Goal: Task Accomplishment & Management: Manage account settings

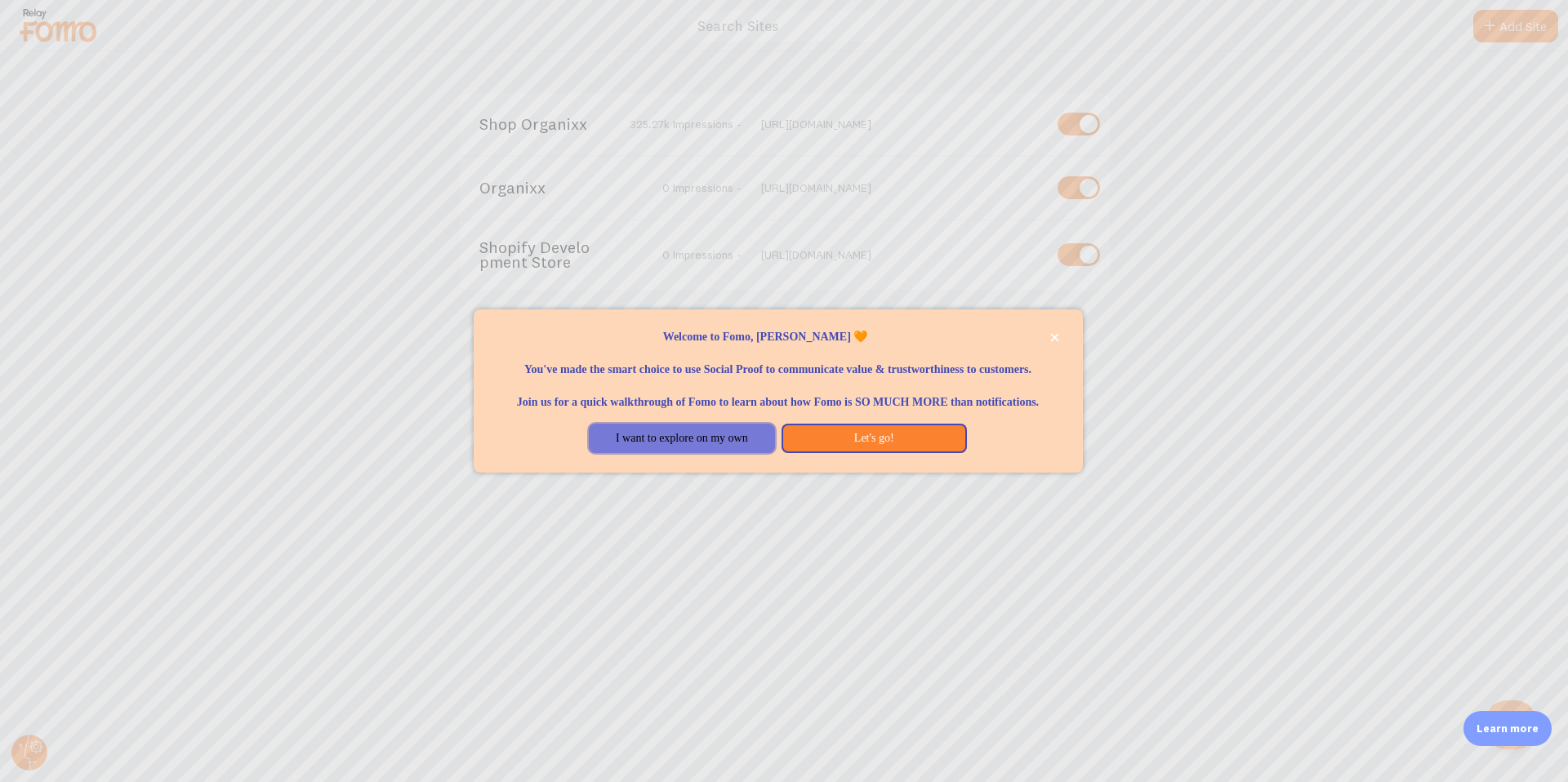
drag, startPoint x: 705, startPoint y: 446, endPoint x: 705, endPoint y: 438, distance: 8.0
click at [705, 446] on button "I want to explore on my own" at bounding box center [681, 438] width 186 height 29
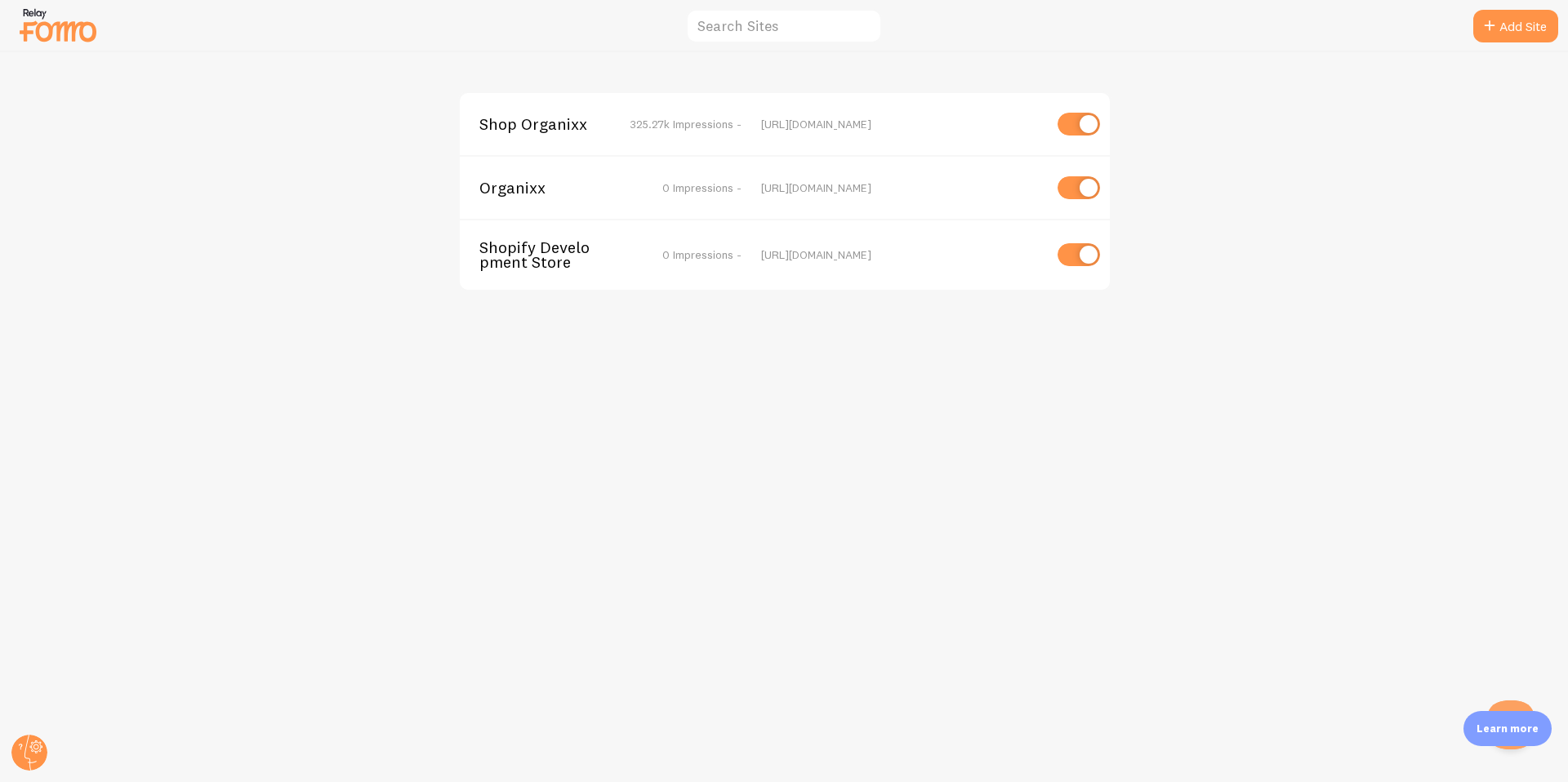
click at [551, 124] on span "Shop Organixx" at bounding box center [545, 124] width 131 height 15
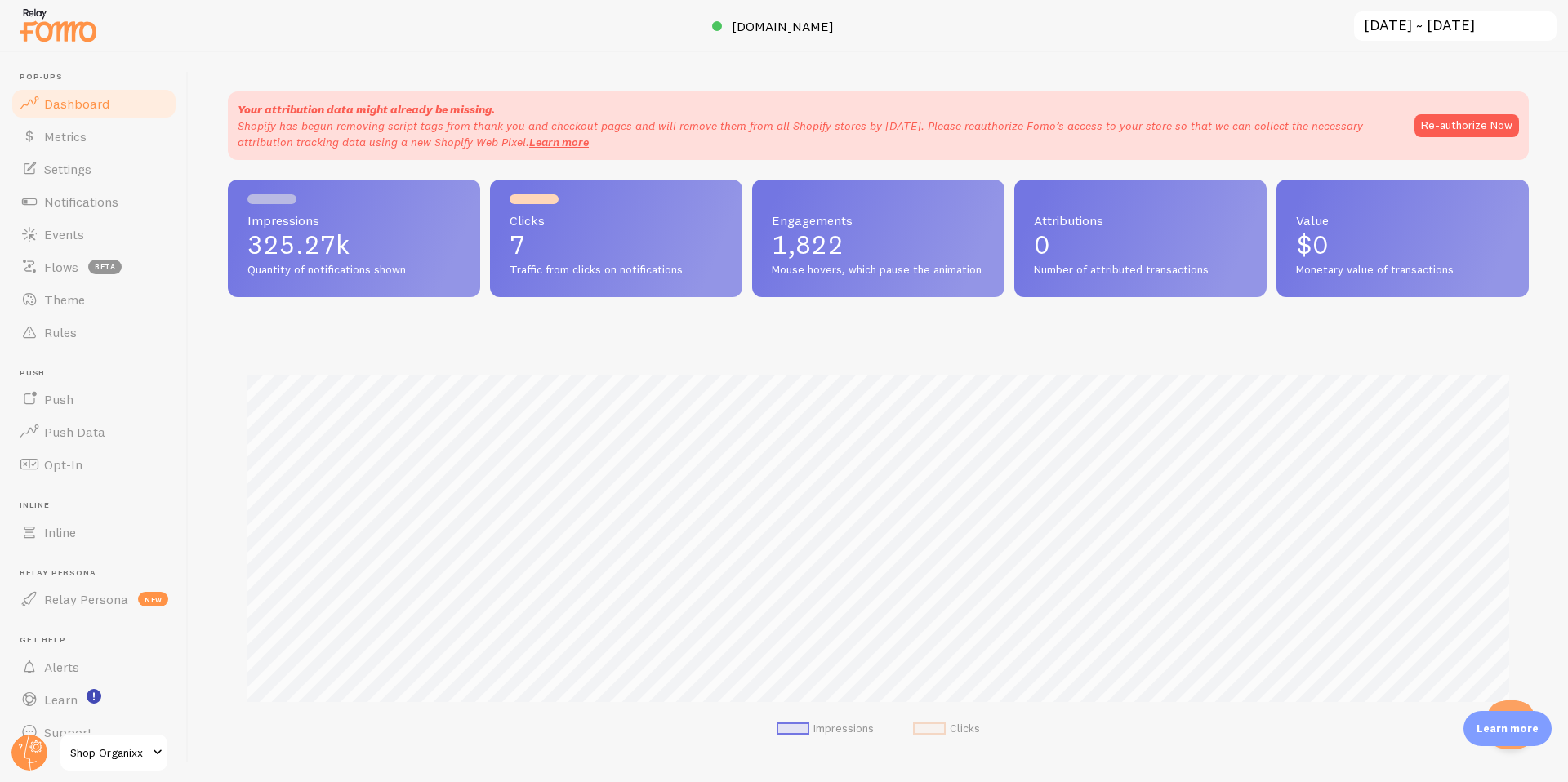
scroll to position [429, 1301]
click at [92, 161] on link "Settings" at bounding box center [93, 169] width 169 height 33
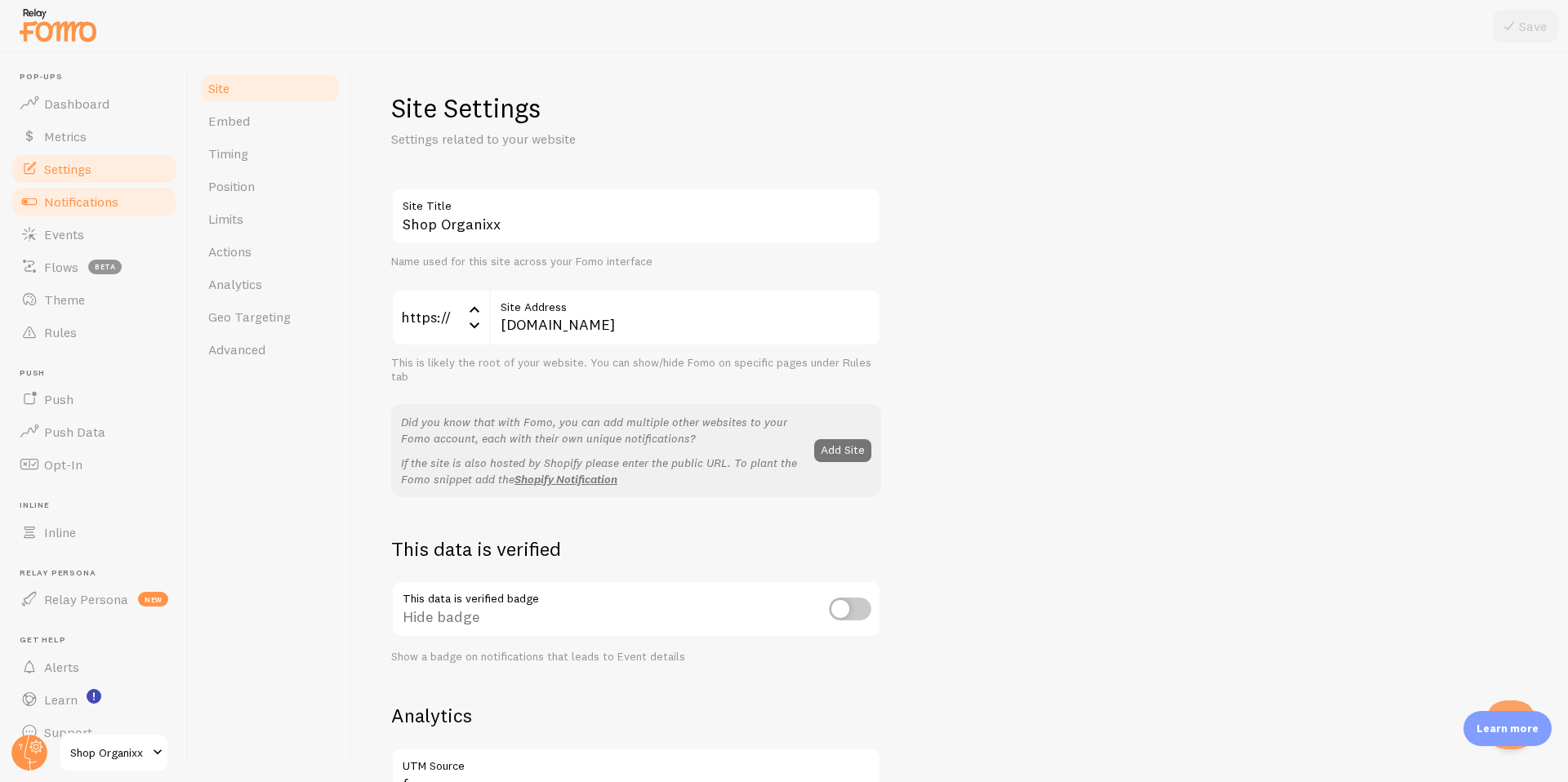
click at [90, 203] on span "Notifications" at bounding box center [81, 201] width 74 height 16
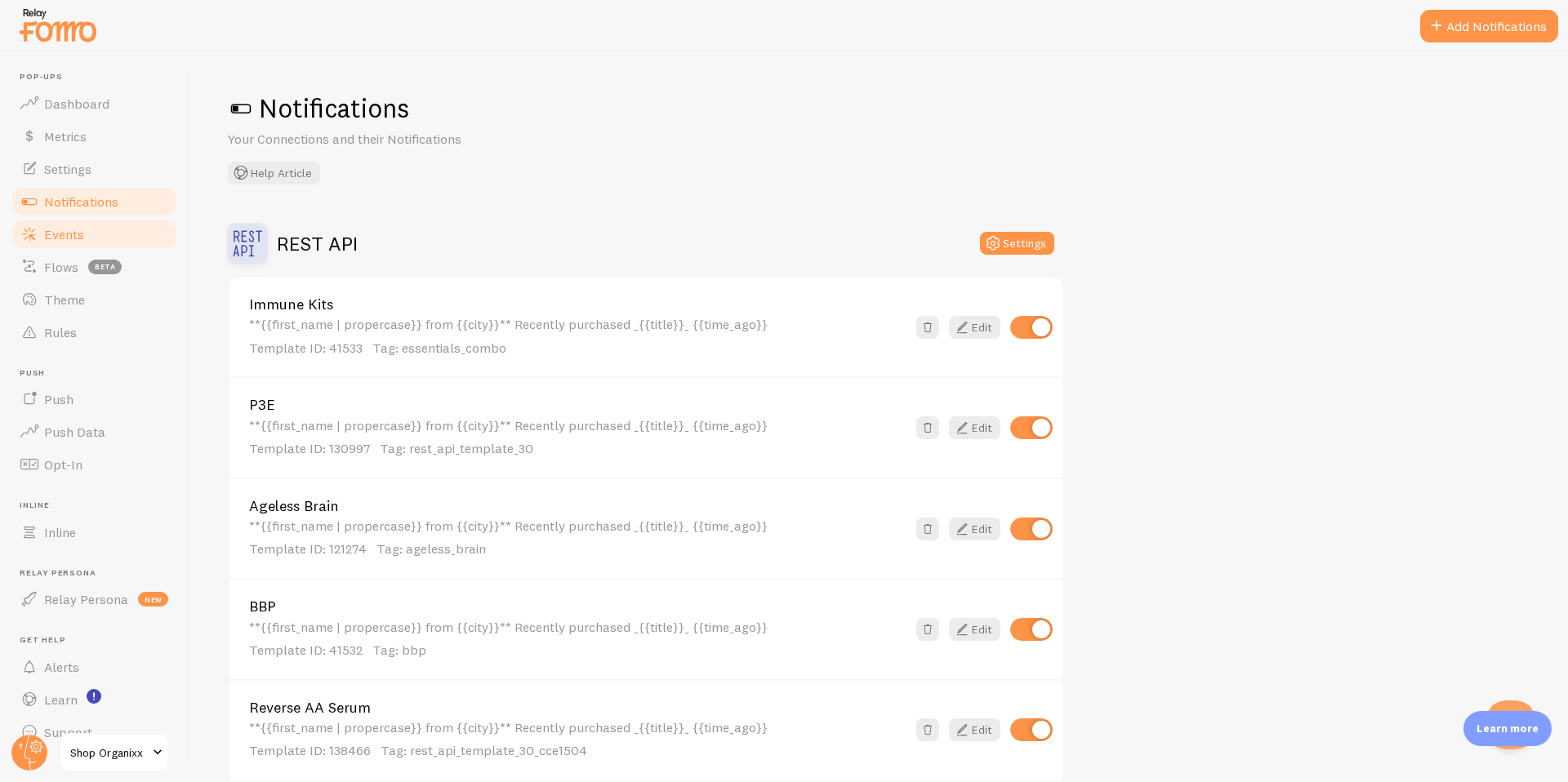
click at [70, 225] on link "Events" at bounding box center [93, 234] width 169 height 33
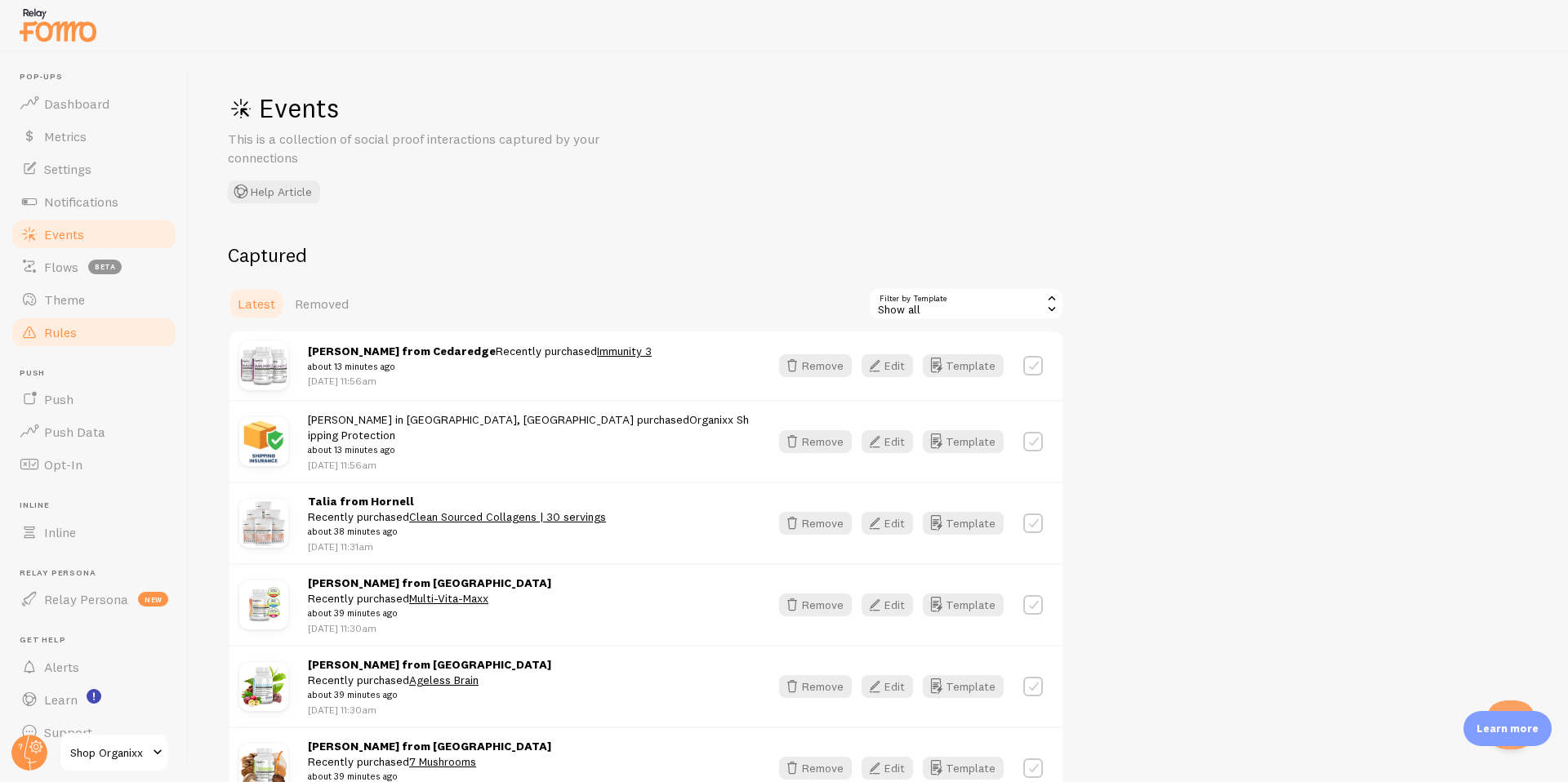
click at [64, 334] on span "Rules" at bounding box center [61, 332] width 33 height 16
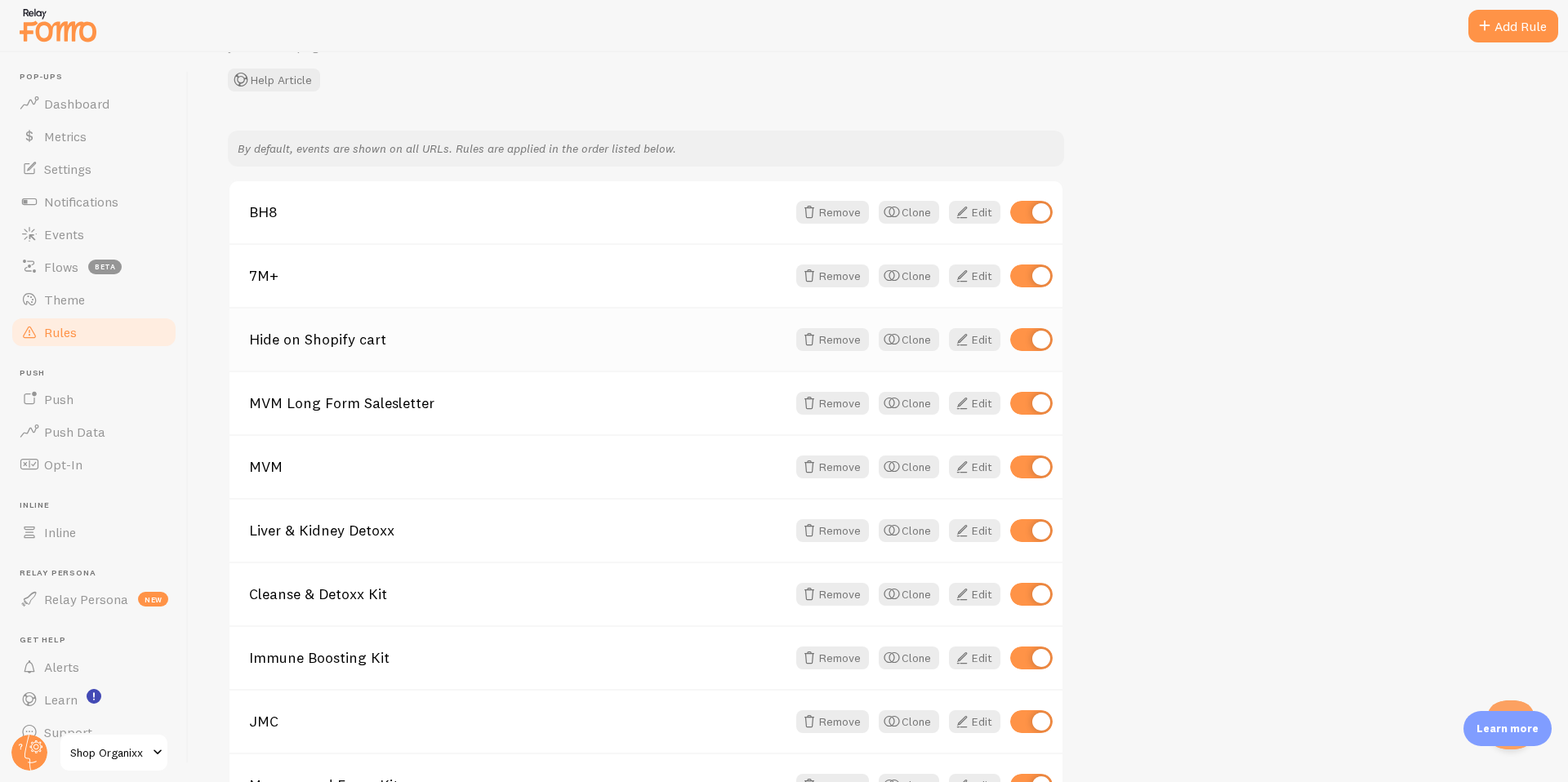
scroll to position [125, 0]
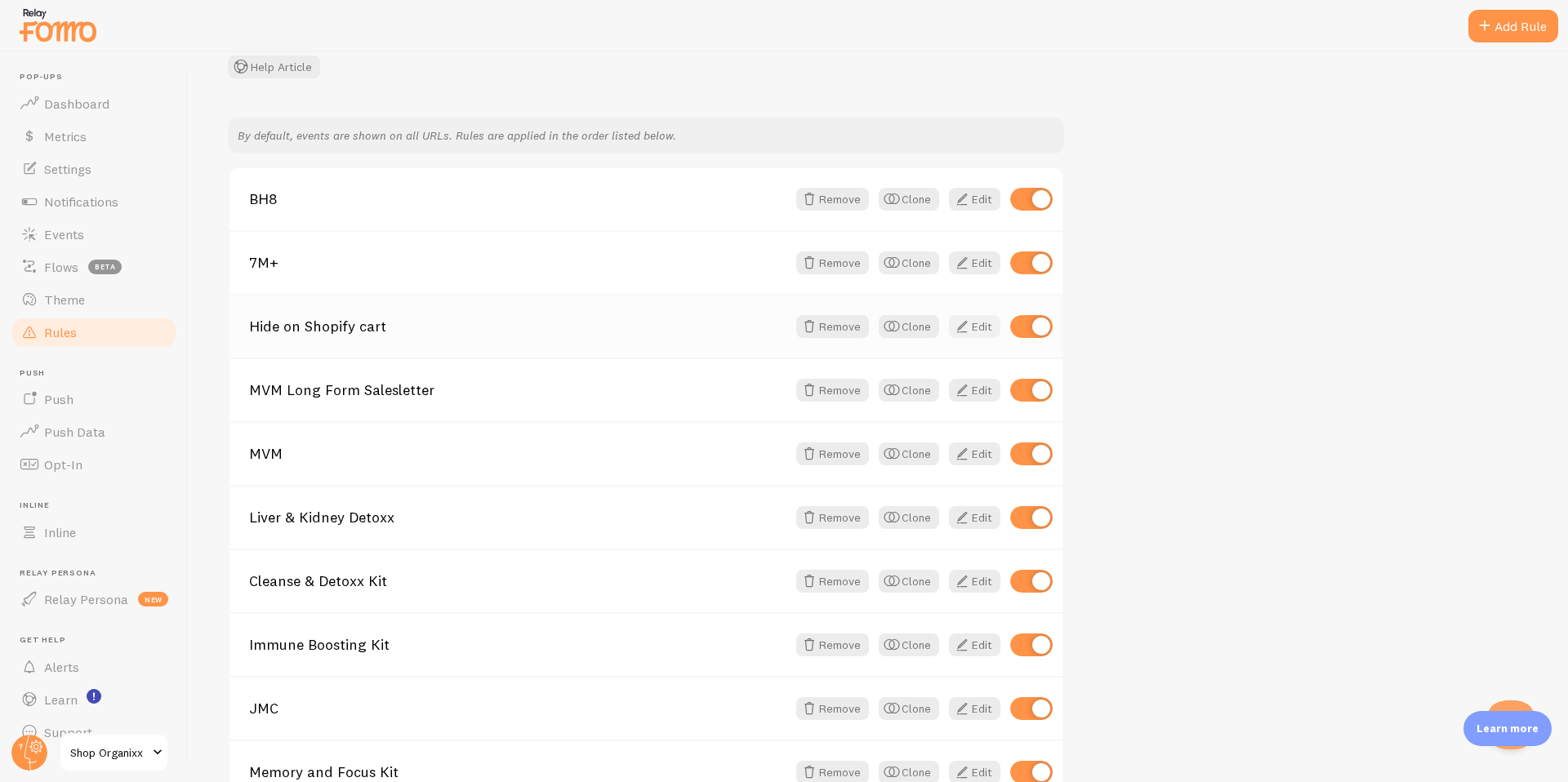
click at [972, 322] on link "Edit" at bounding box center [975, 327] width 52 height 22
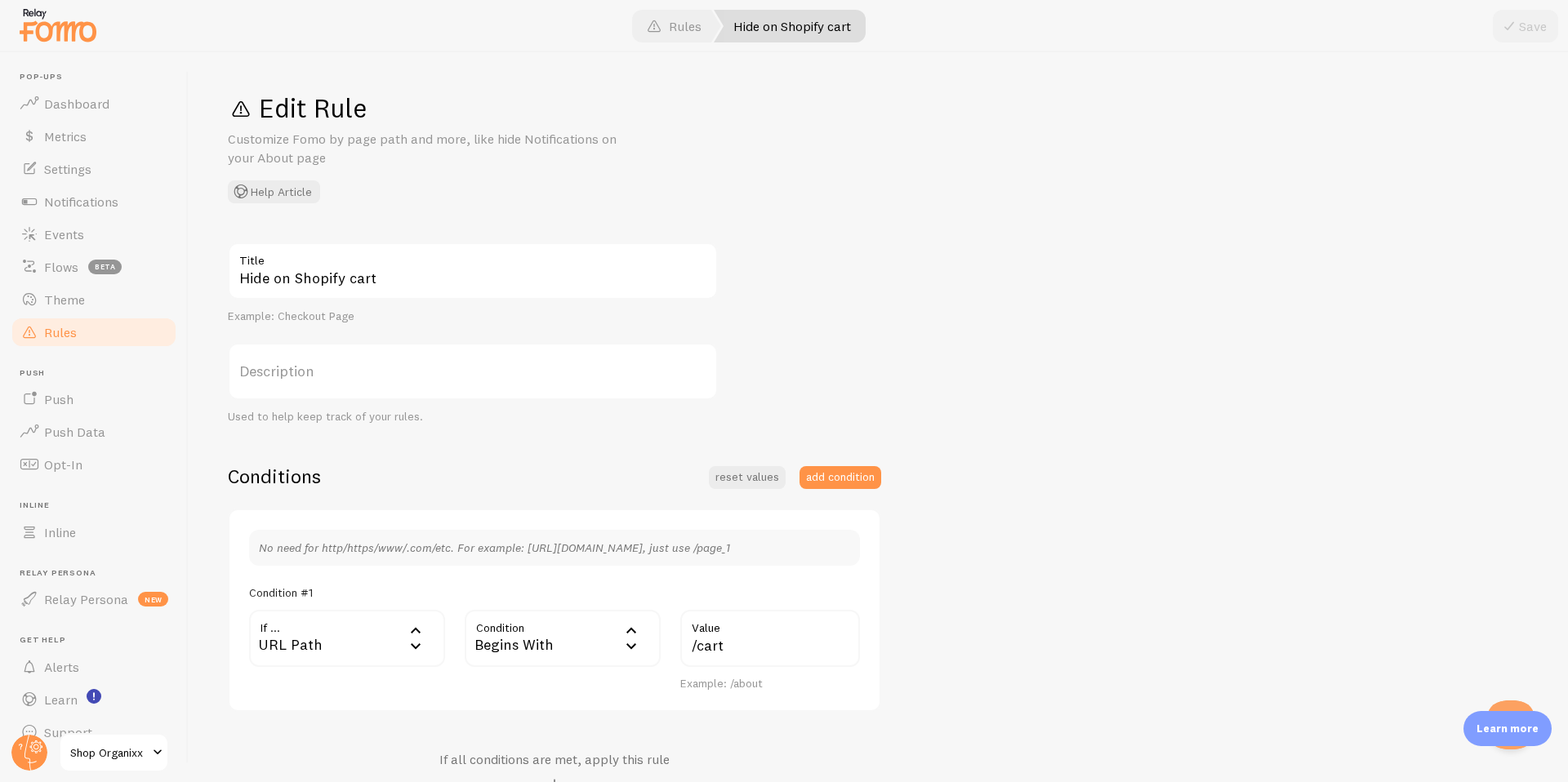
click at [92, 328] on link "Rules" at bounding box center [93, 333] width 169 height 33
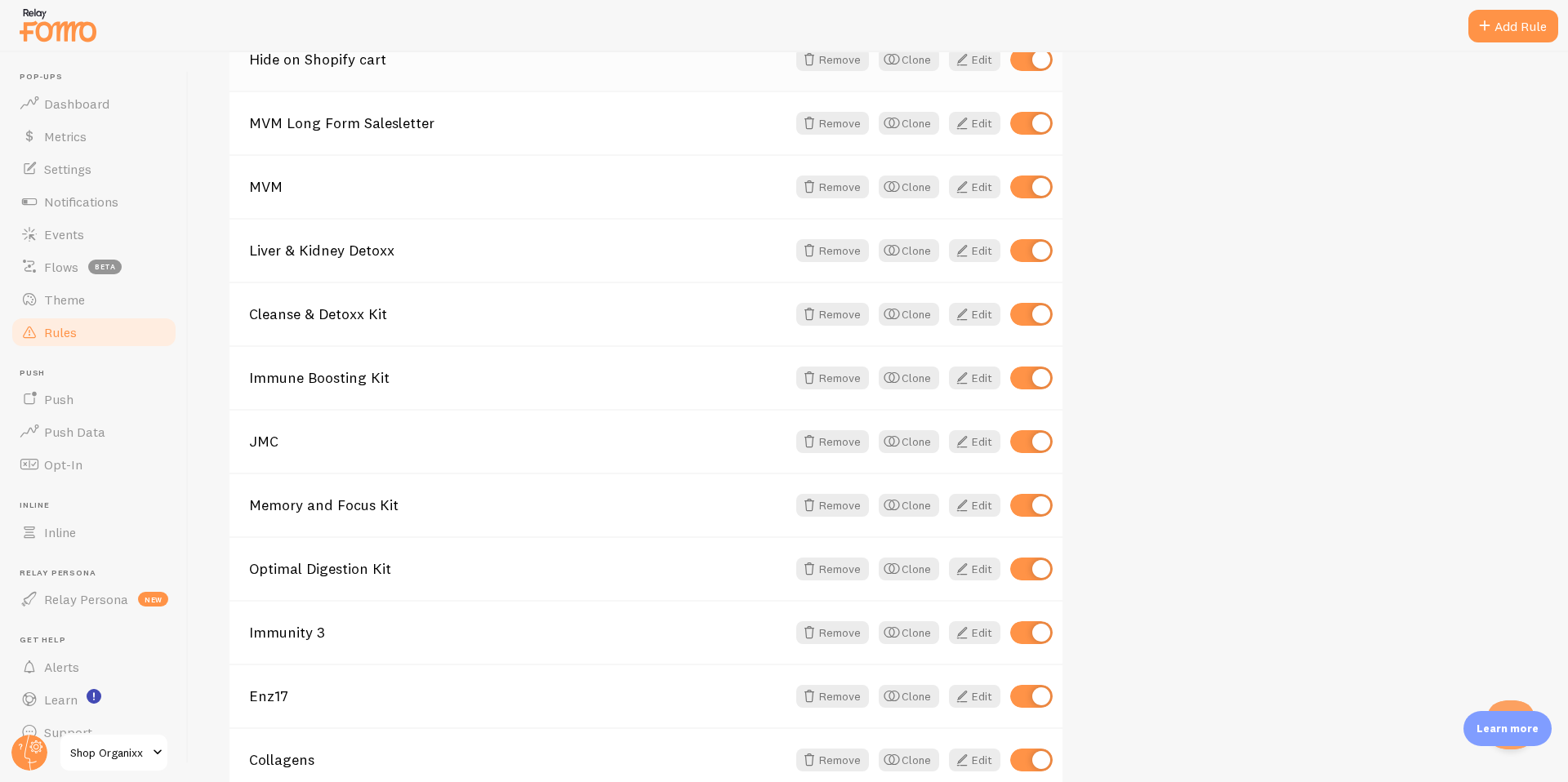
scroll to position [398, 0]
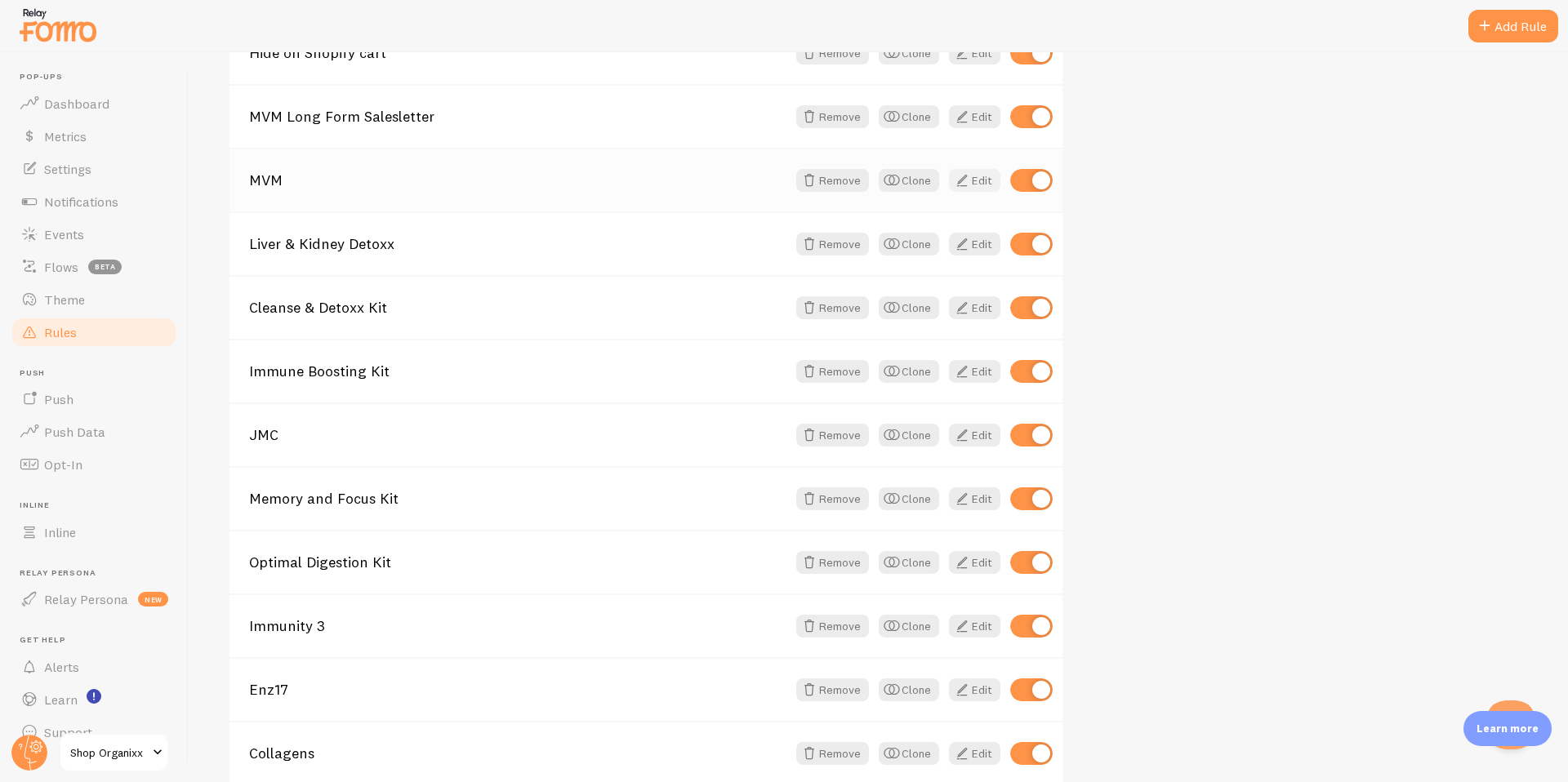
click at [966, 178] on span at bounding box center [962, 181] width 20 height 20
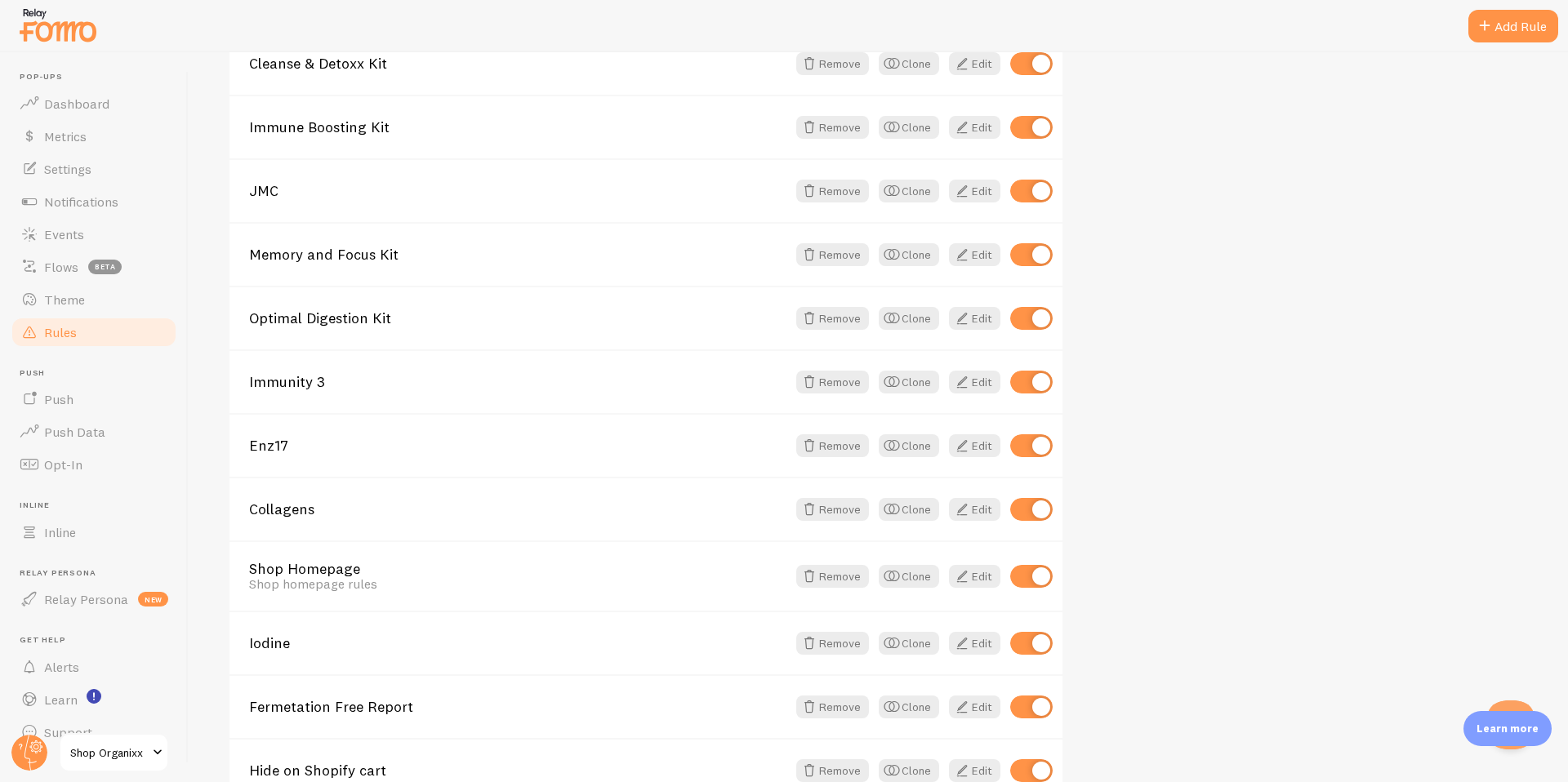
scroll to position [644, 0]
click at [976, 448] on link "Edit" at bounding box center [975, 445] width 52 height 22
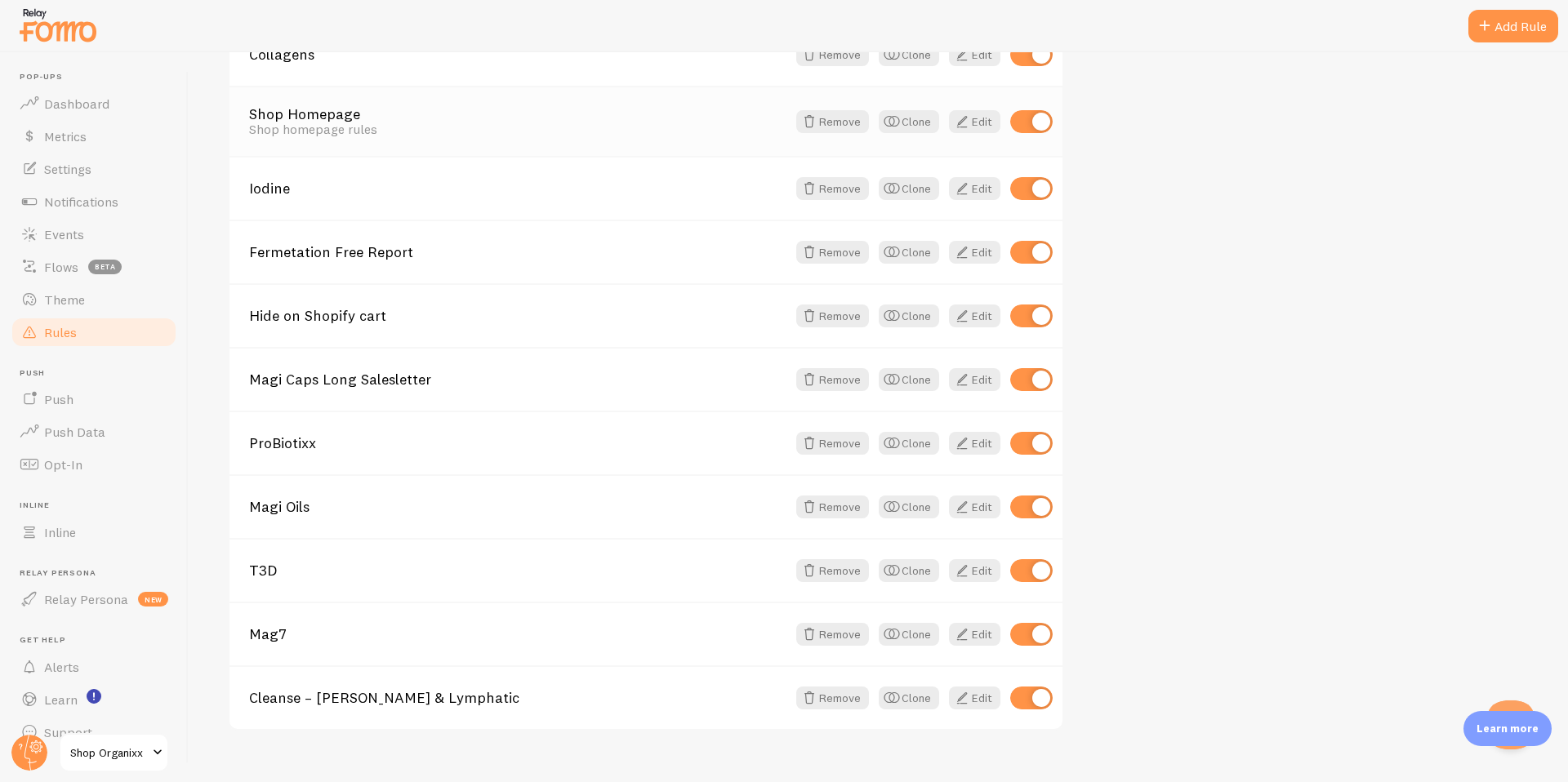
scroll to position [1124, 0]
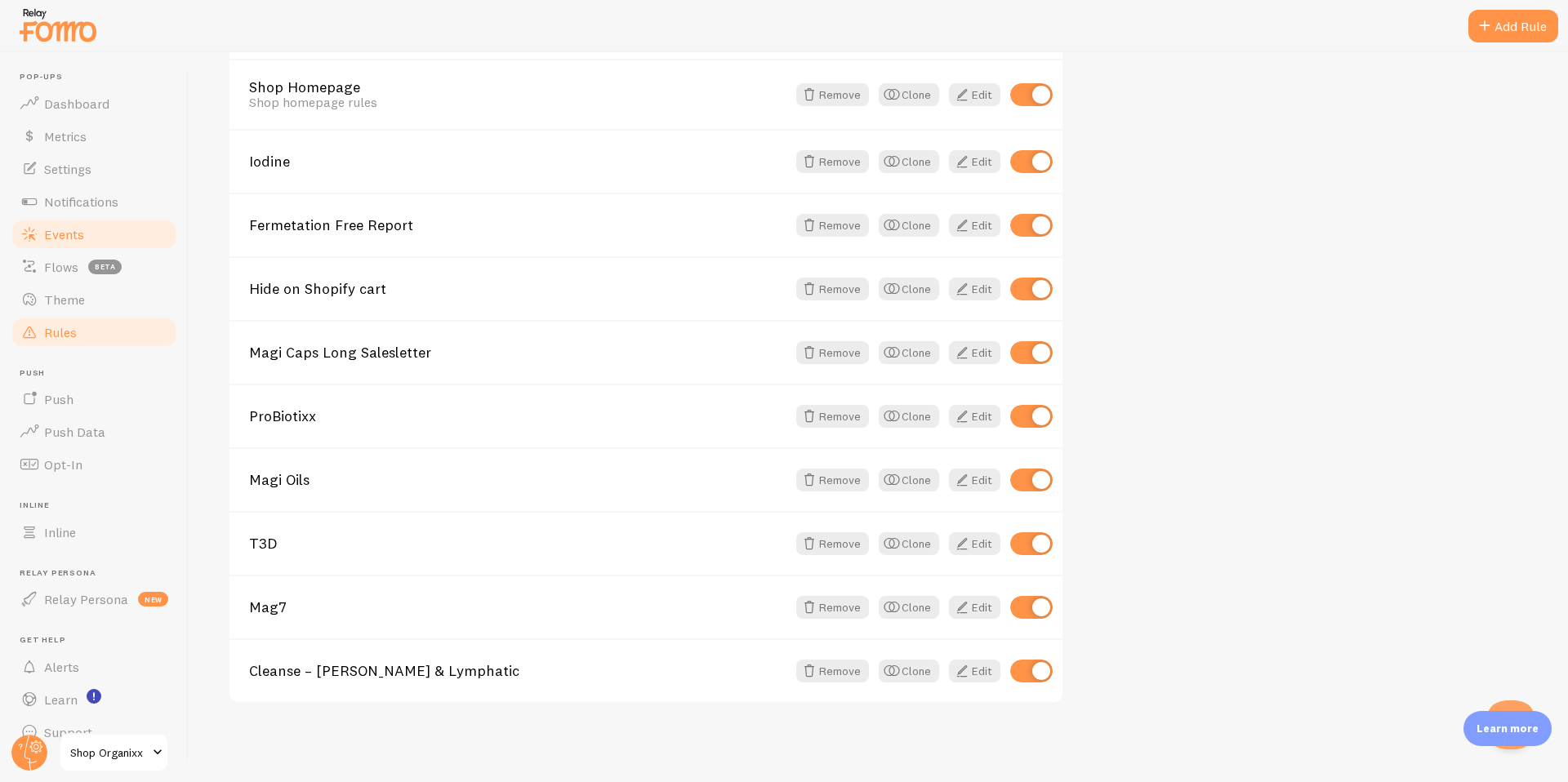
click at [92, 228] on link "Events" at bounding box center [93, 234] width 169 height 33
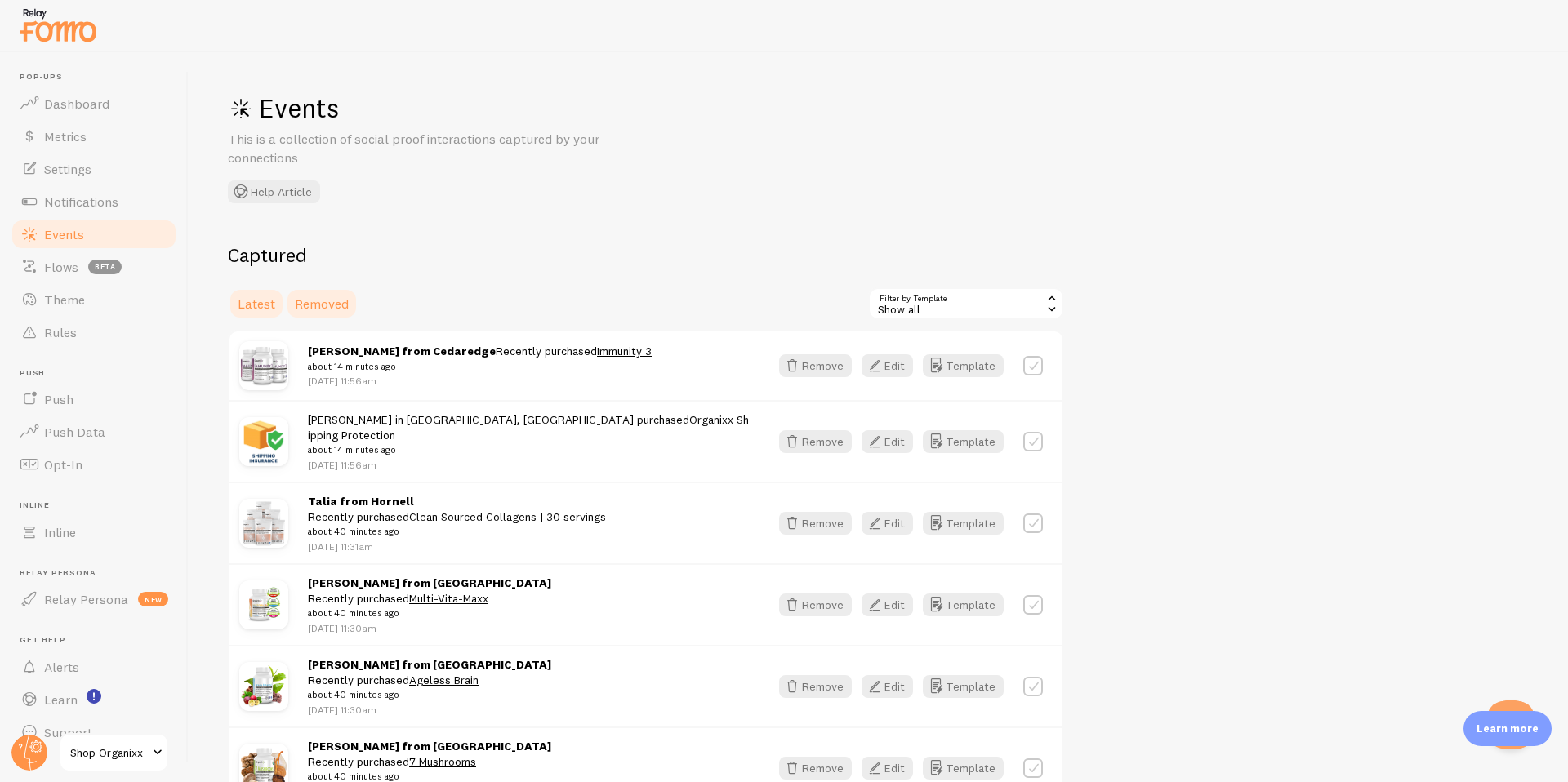
click at [330, 310] on span "Removed" at bounding box center [322, 303] width 54 height 16
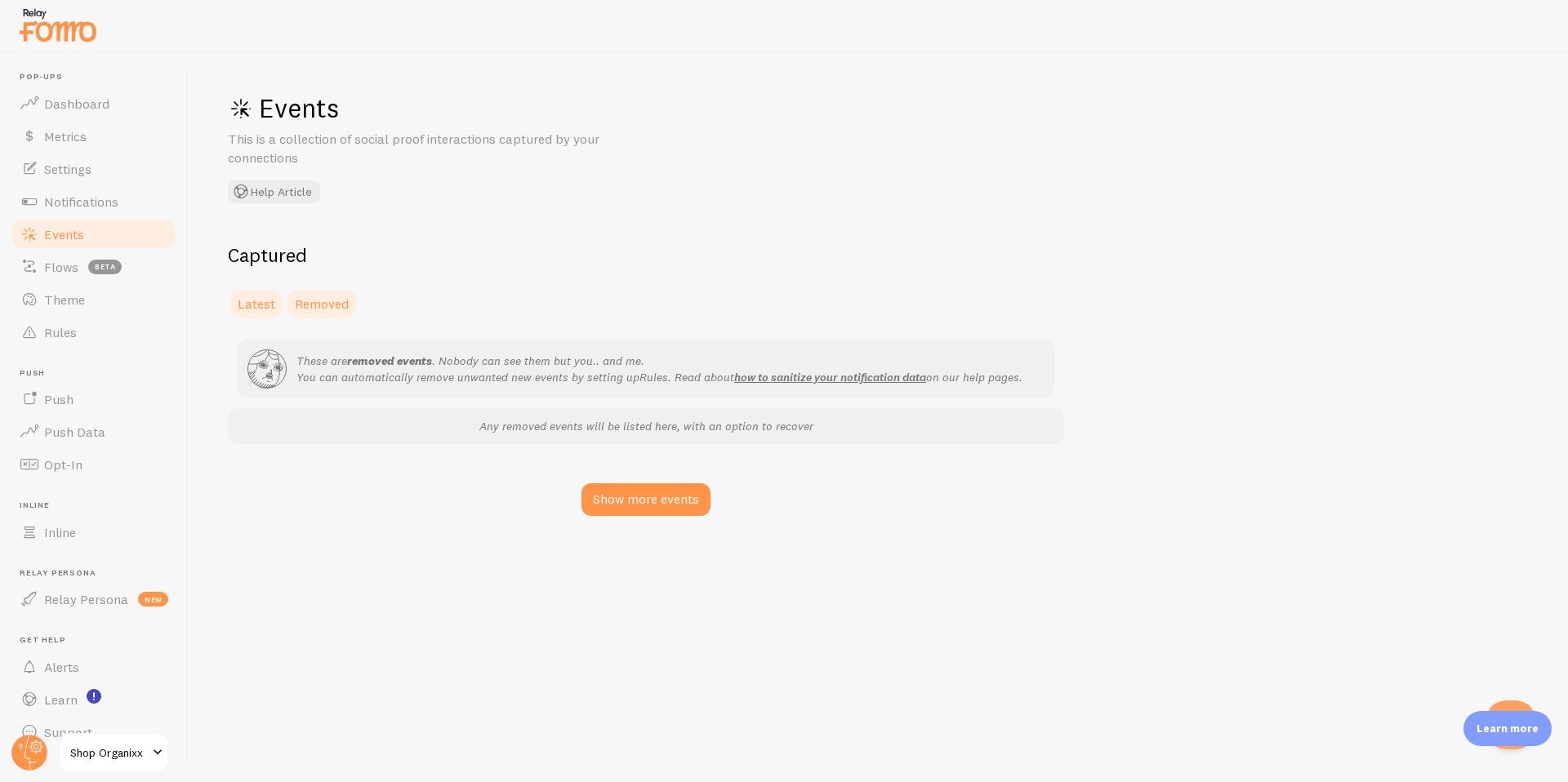
click at [269, 304] on span "Latest" at bounding box center [256, 303] width 37 height 16
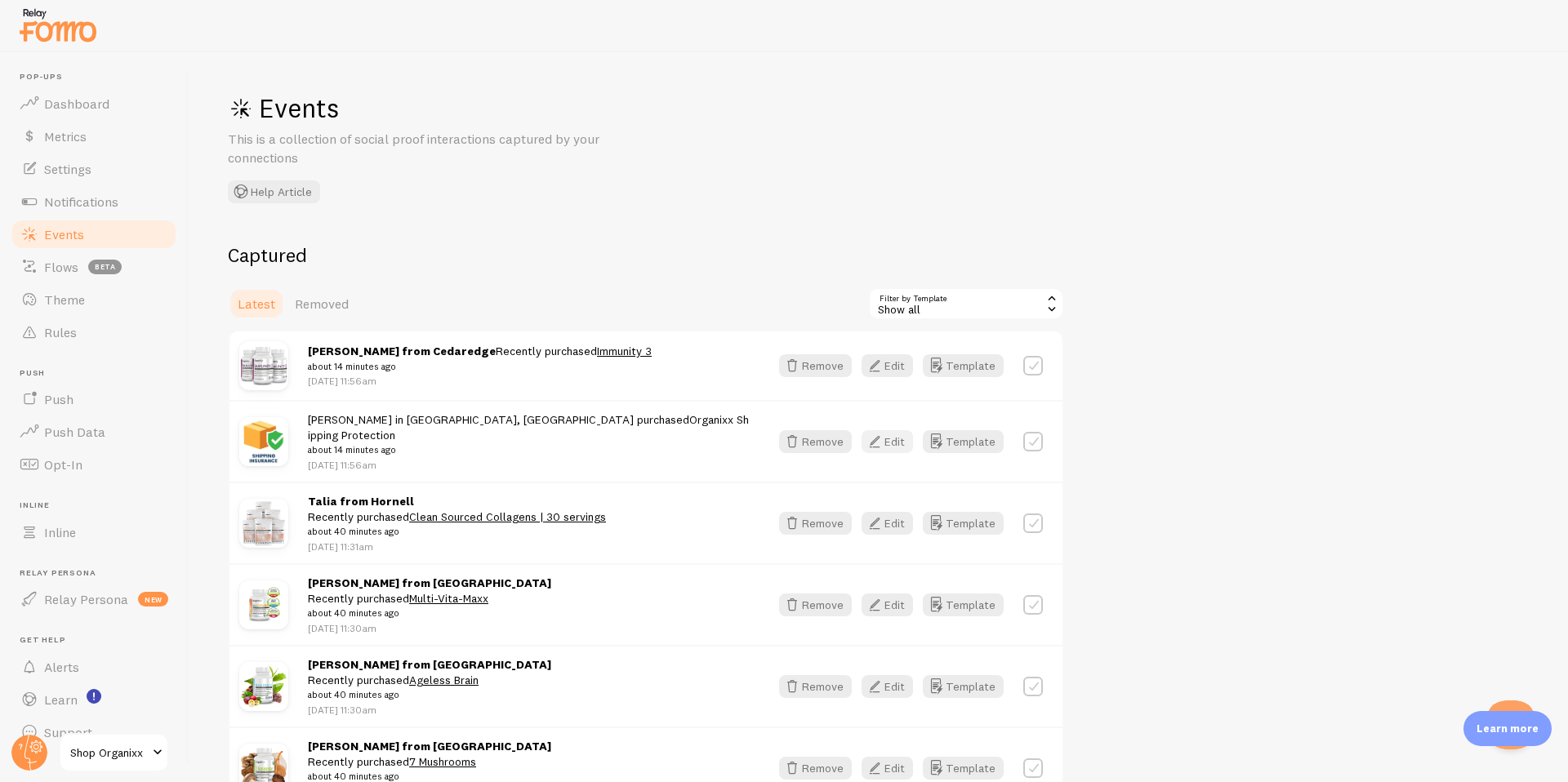
click at [876, 433] on icon "button" at bounding box center [875, 442] width 20 height 20
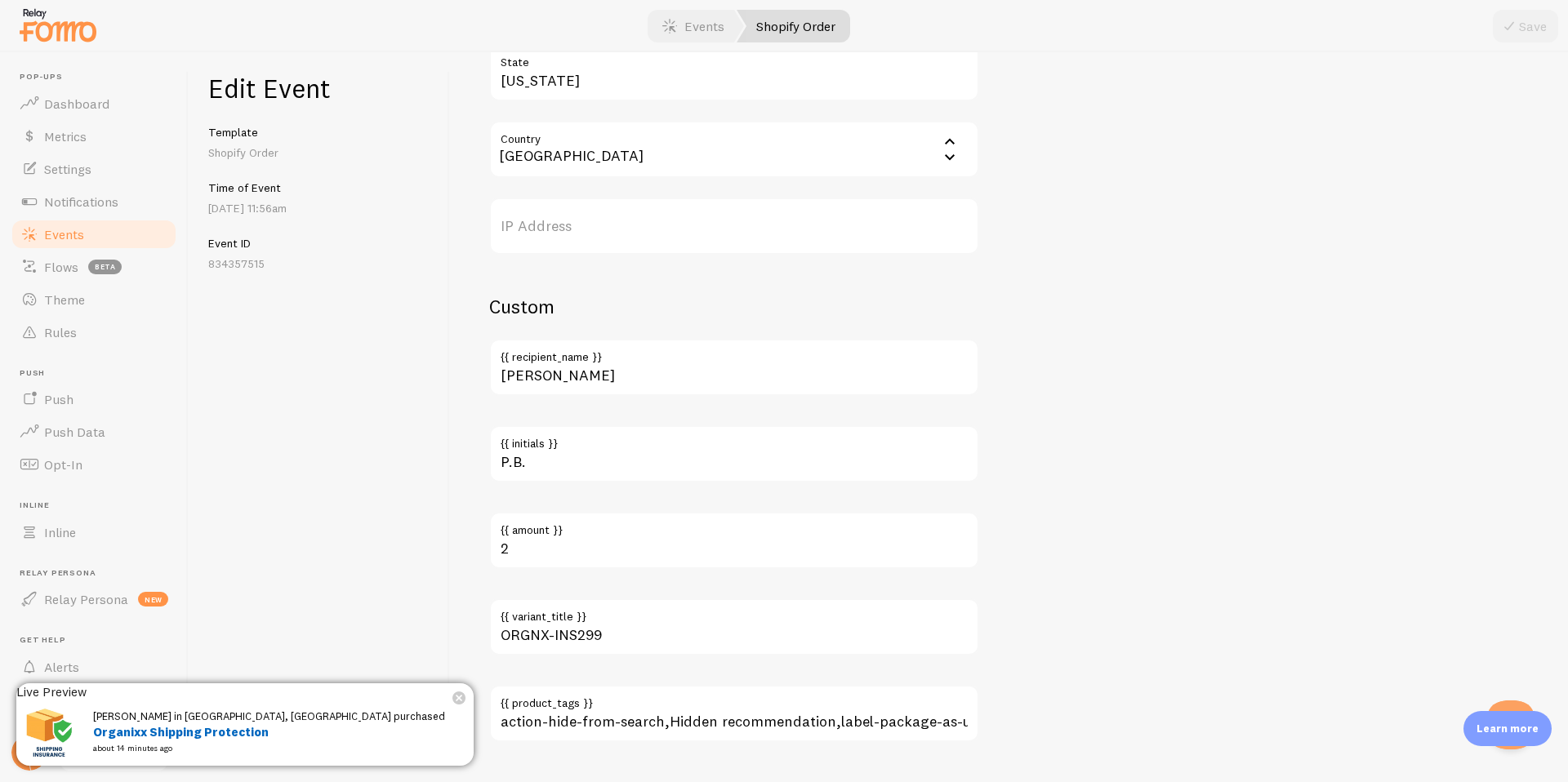
scroll to position [891, 0]
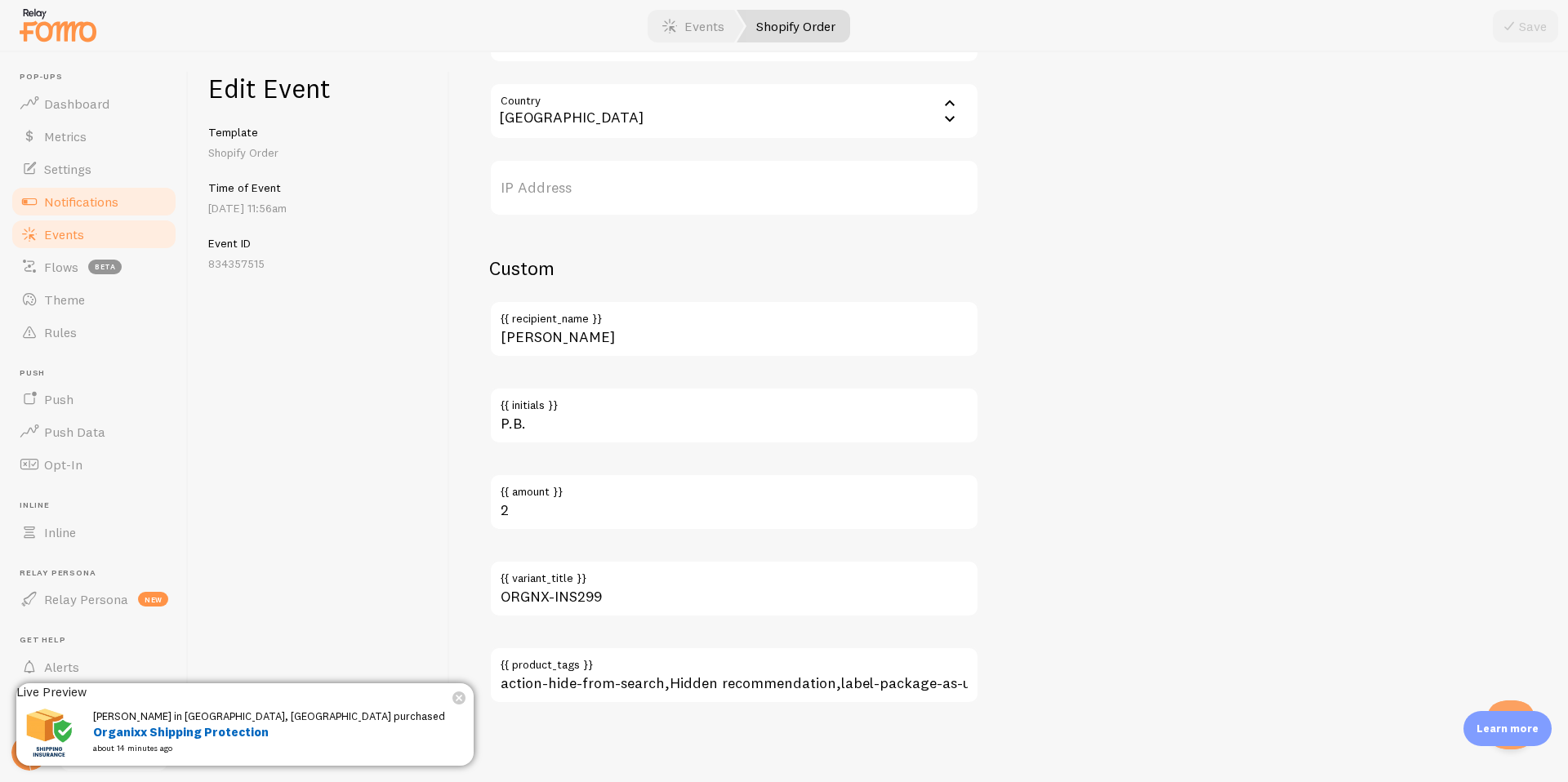
click at [96, 194] on span "Notifications" at bounding box center [81, 201] width 74 height 16
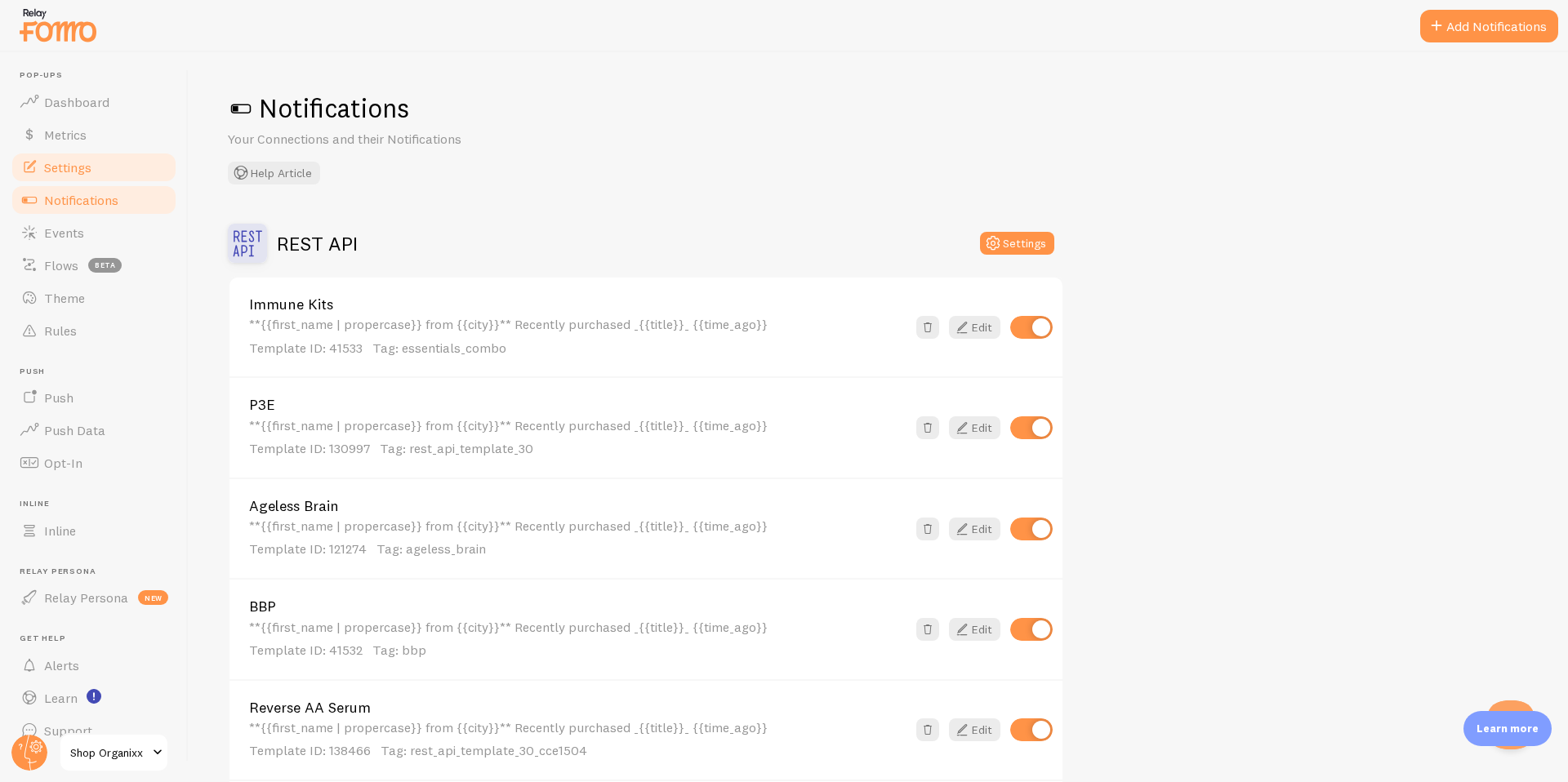
click at [67, 163] on span "Settings" at bounding box center [67, 167] width 48 height 16
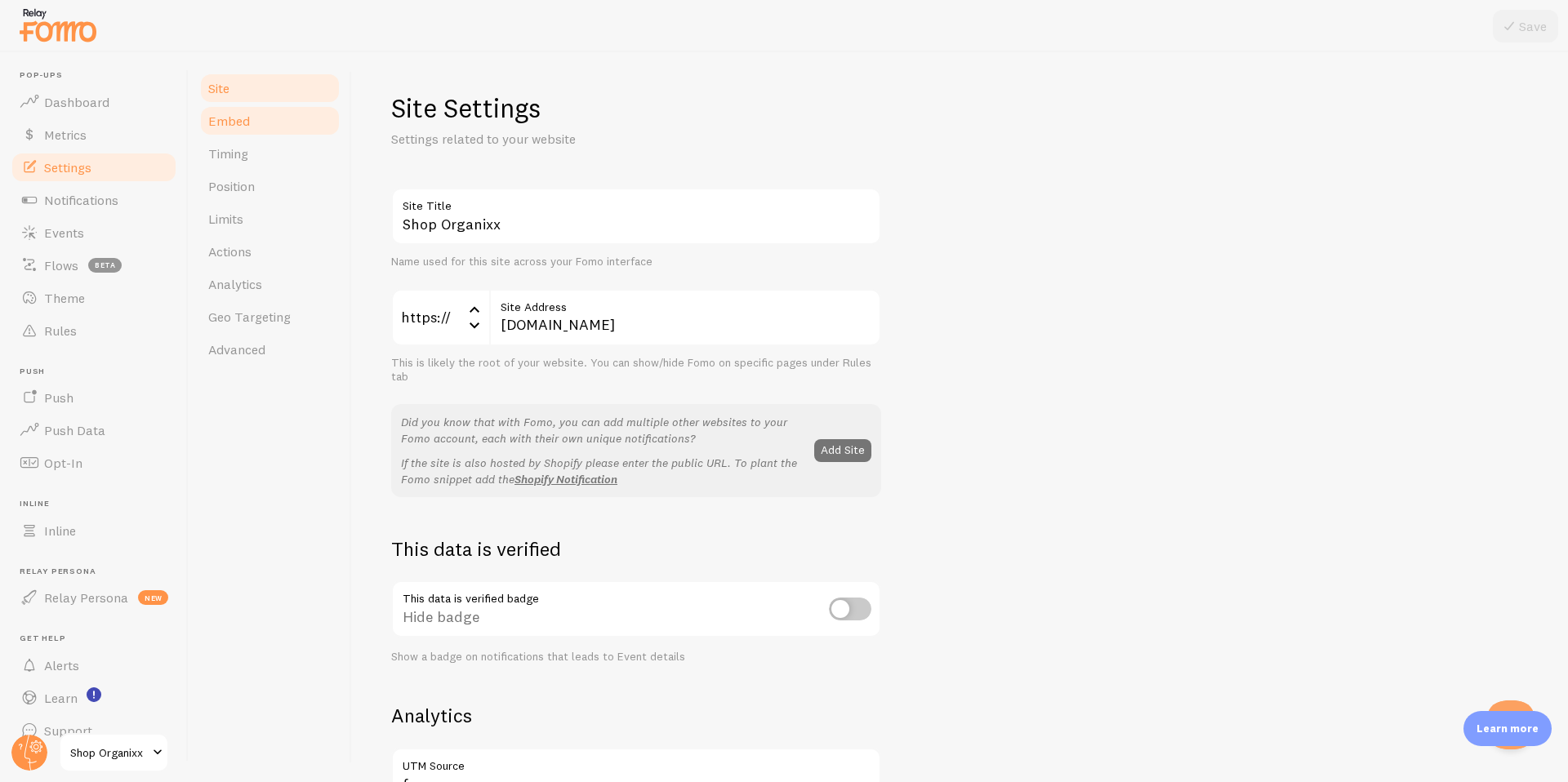
click at [252, 120] on link "Embed" at bounding box center [270, 121] width 143 height 33
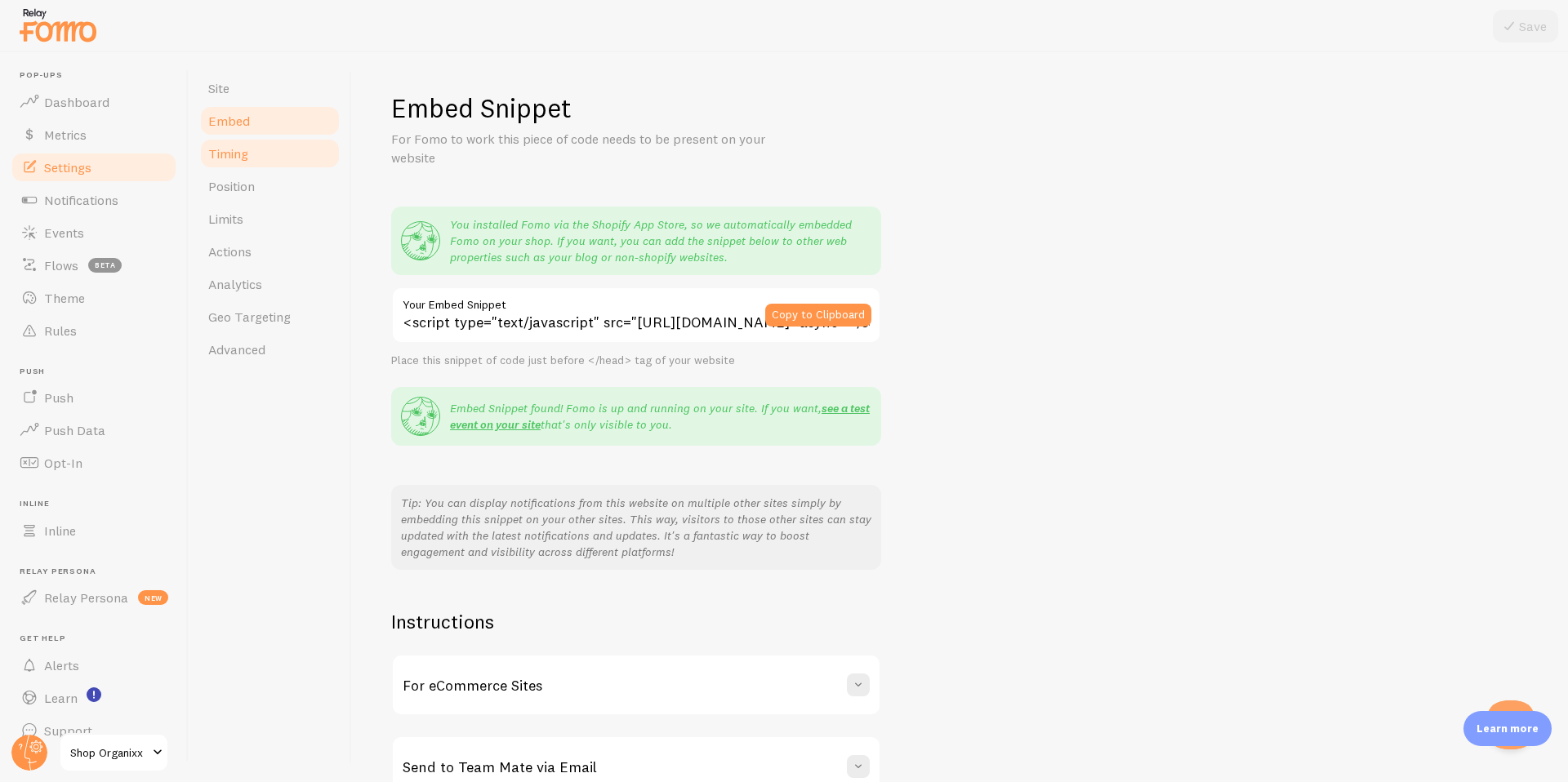
click at [238, 146] on span "Timing" at bounding box center [228, 153] width 40 height 16
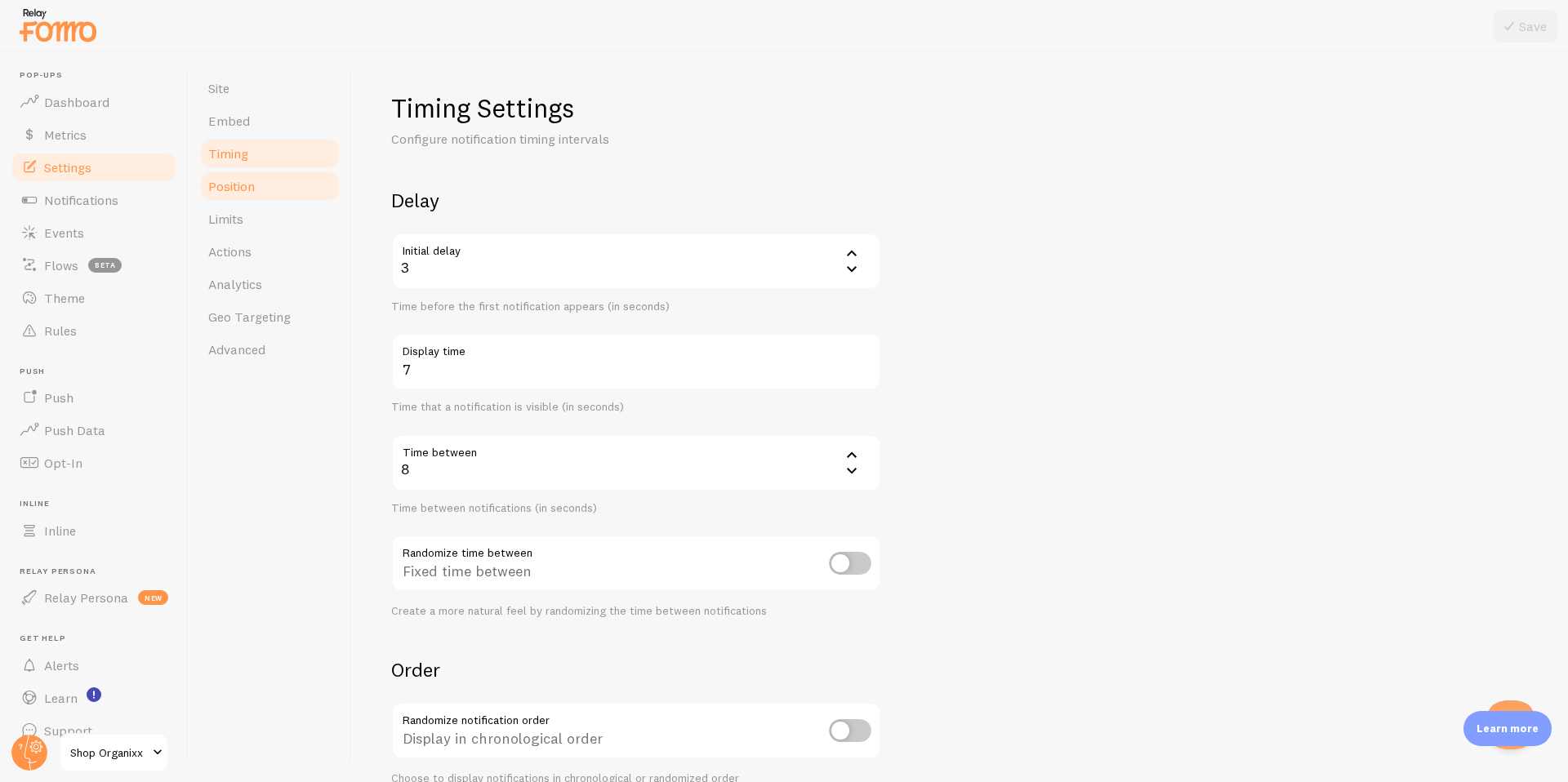
click at [227, 179] on span "Position" at bounding box center [232, 186] width 47 height 16
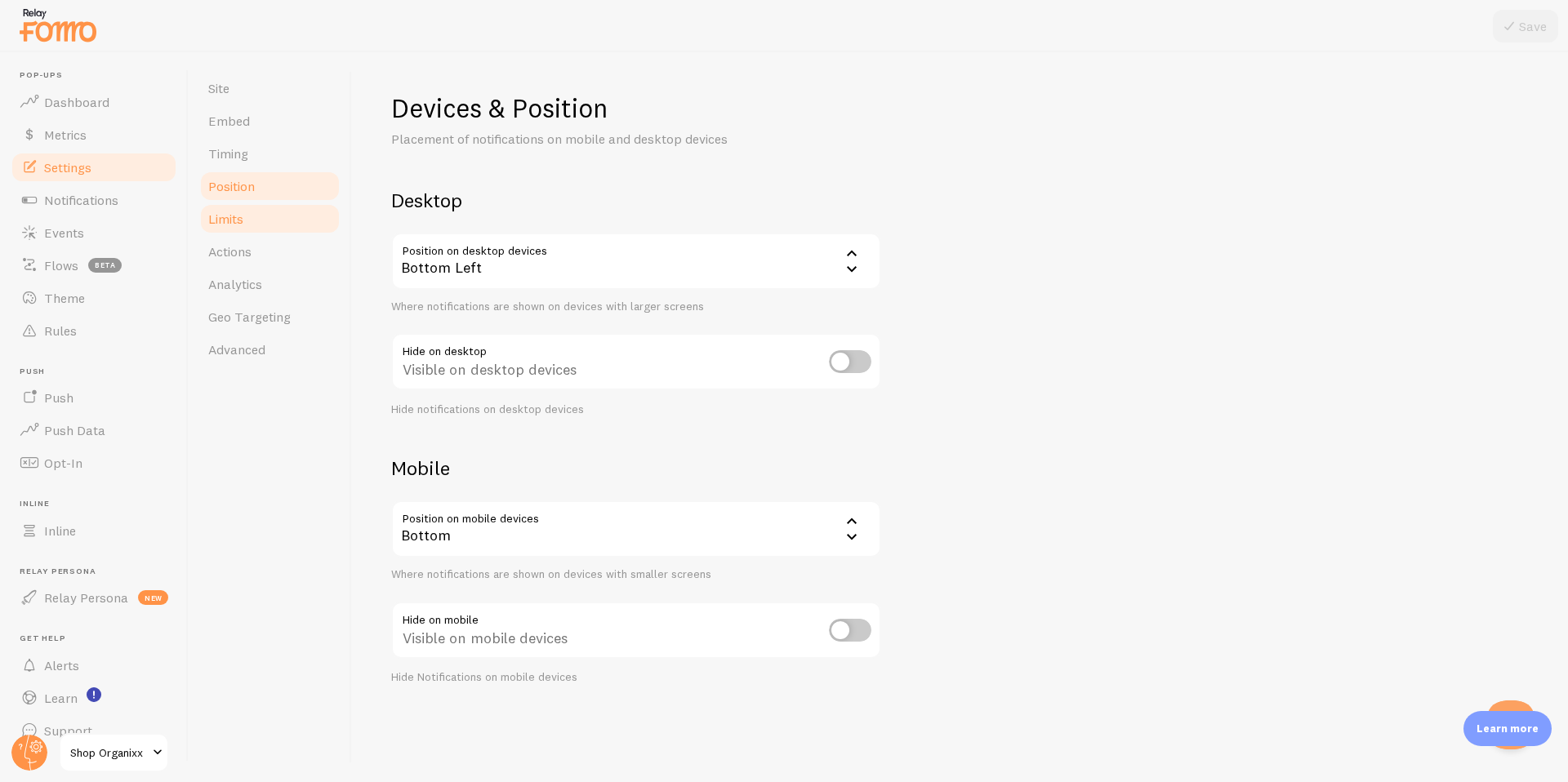
click at [236, 220] on span "Limits" at bounding box center [226, 219] width 35 height 16
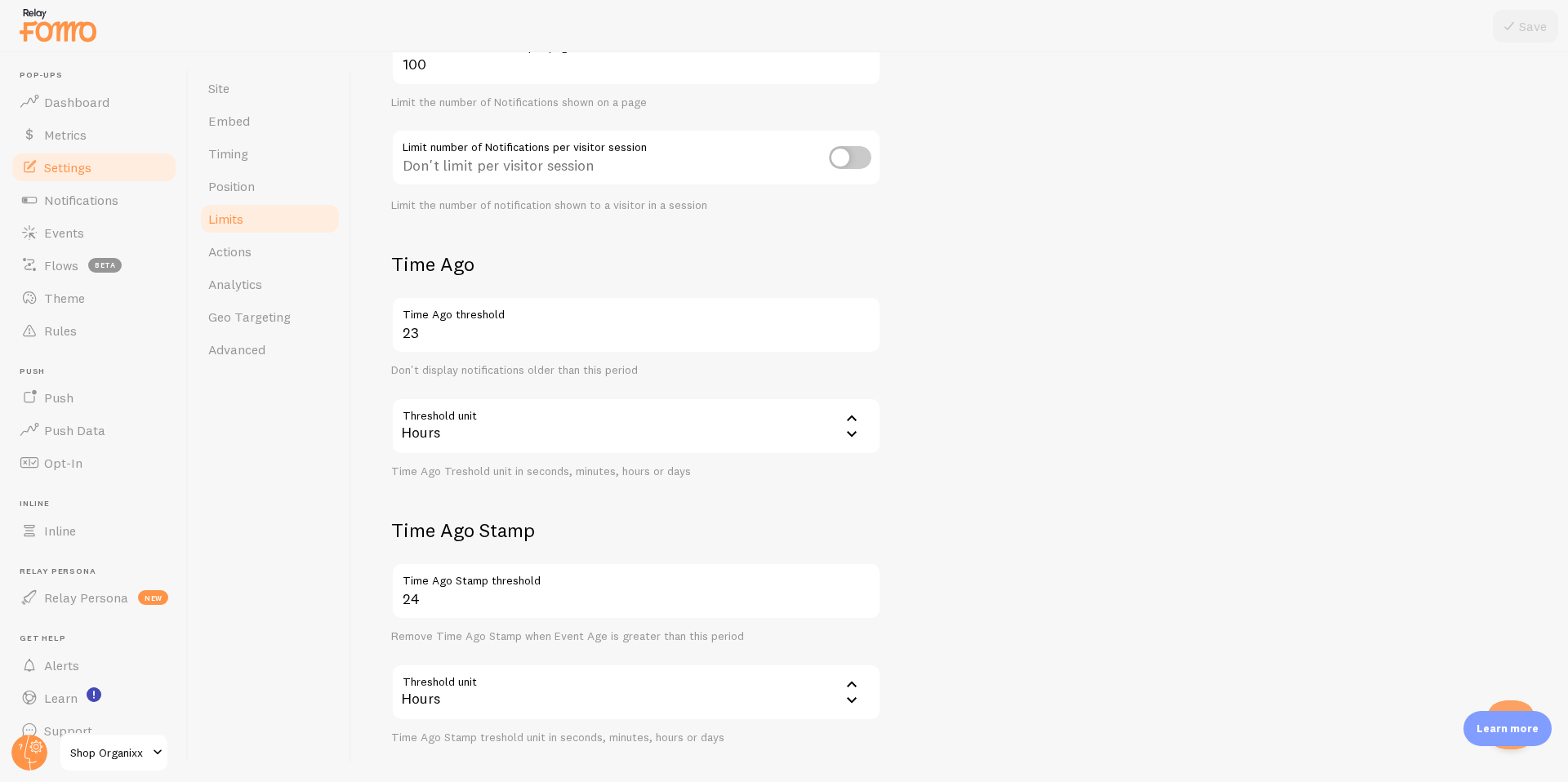
scroll to position [277, 0]
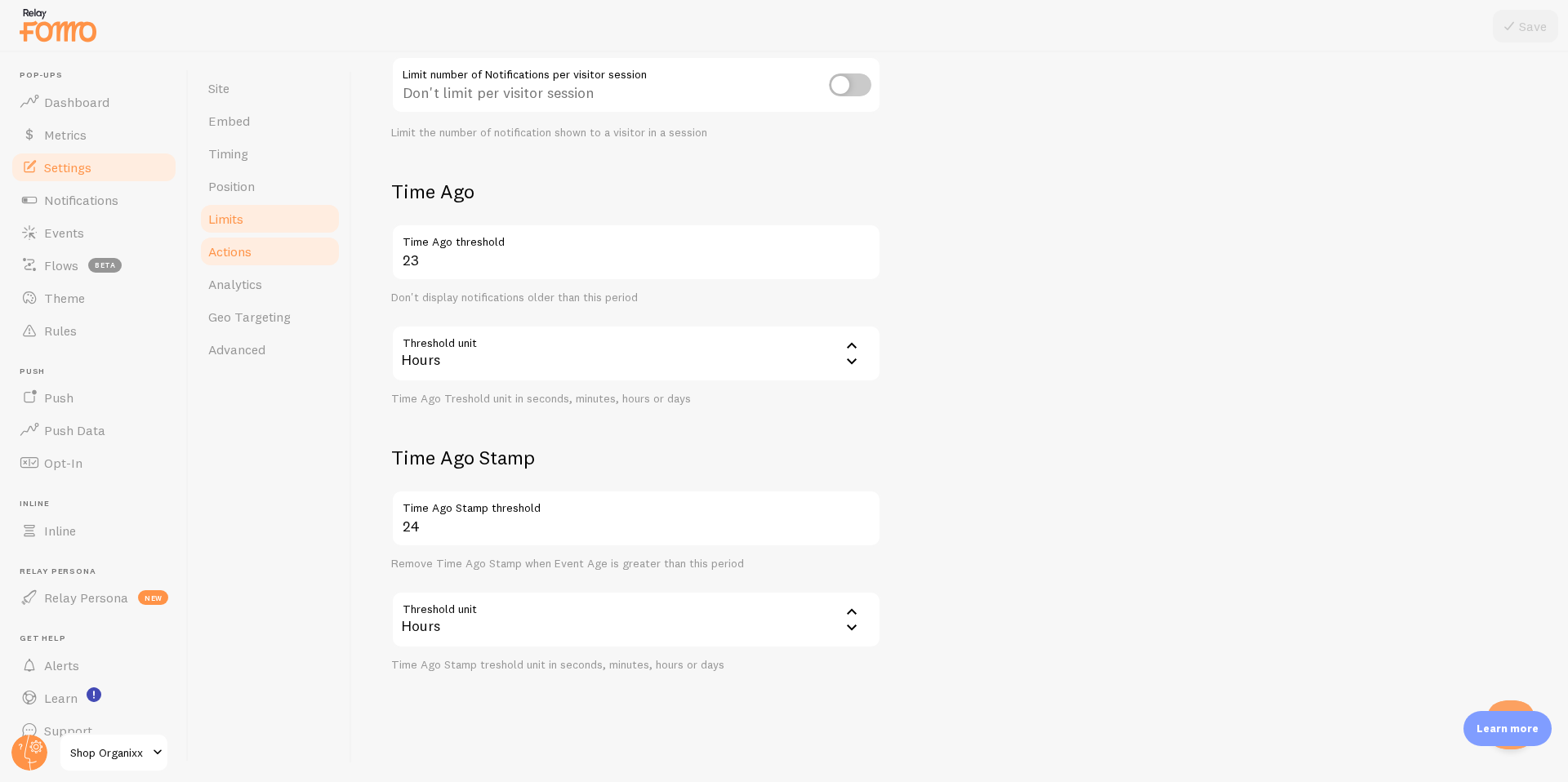
click at [233, 244] on span "Actions" at bounding box center [230, 251] width 43 height 16
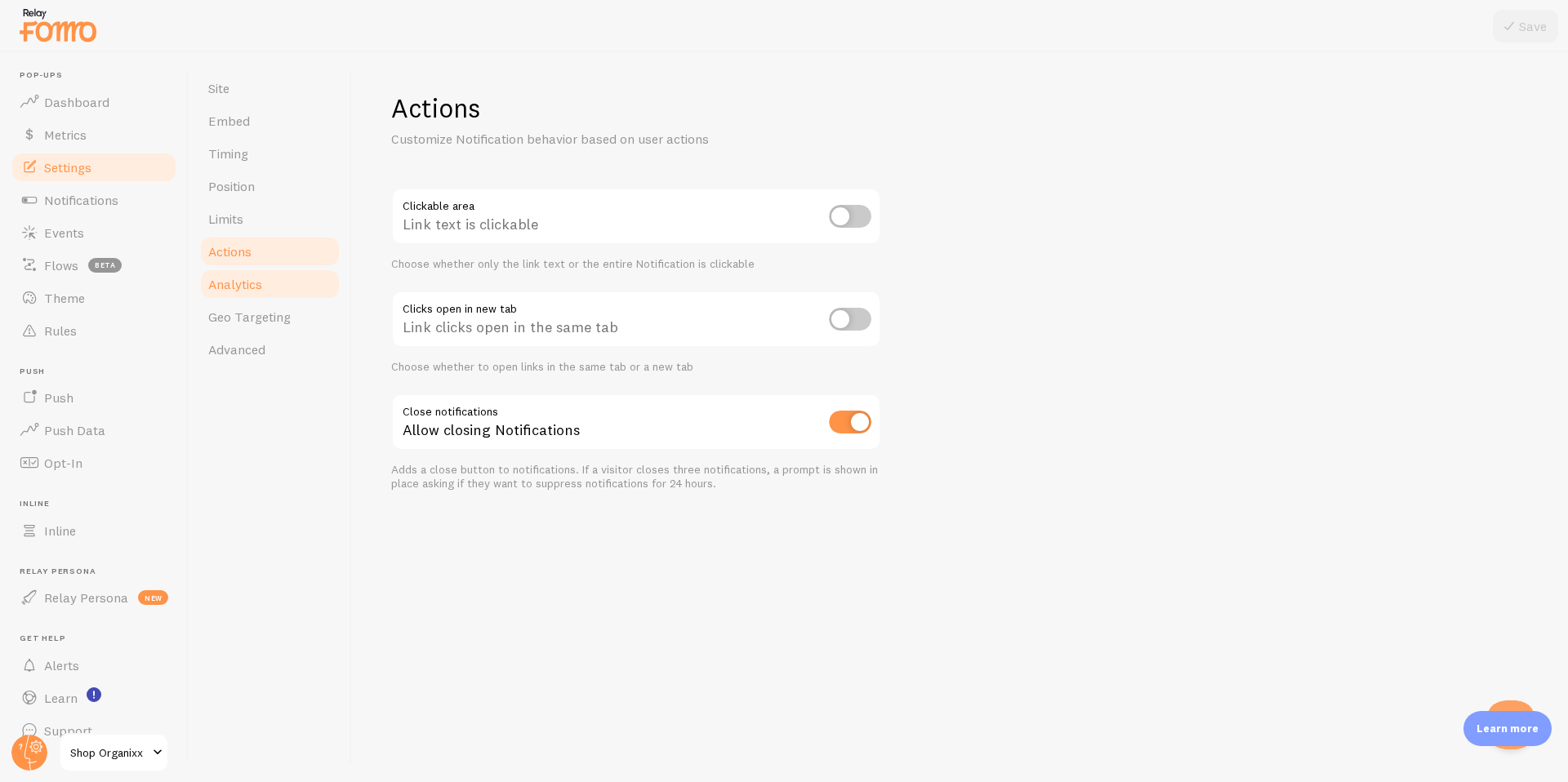
click at [230, 282] on span "Analytics" at bounding box center [235, 283] width 54 height 16
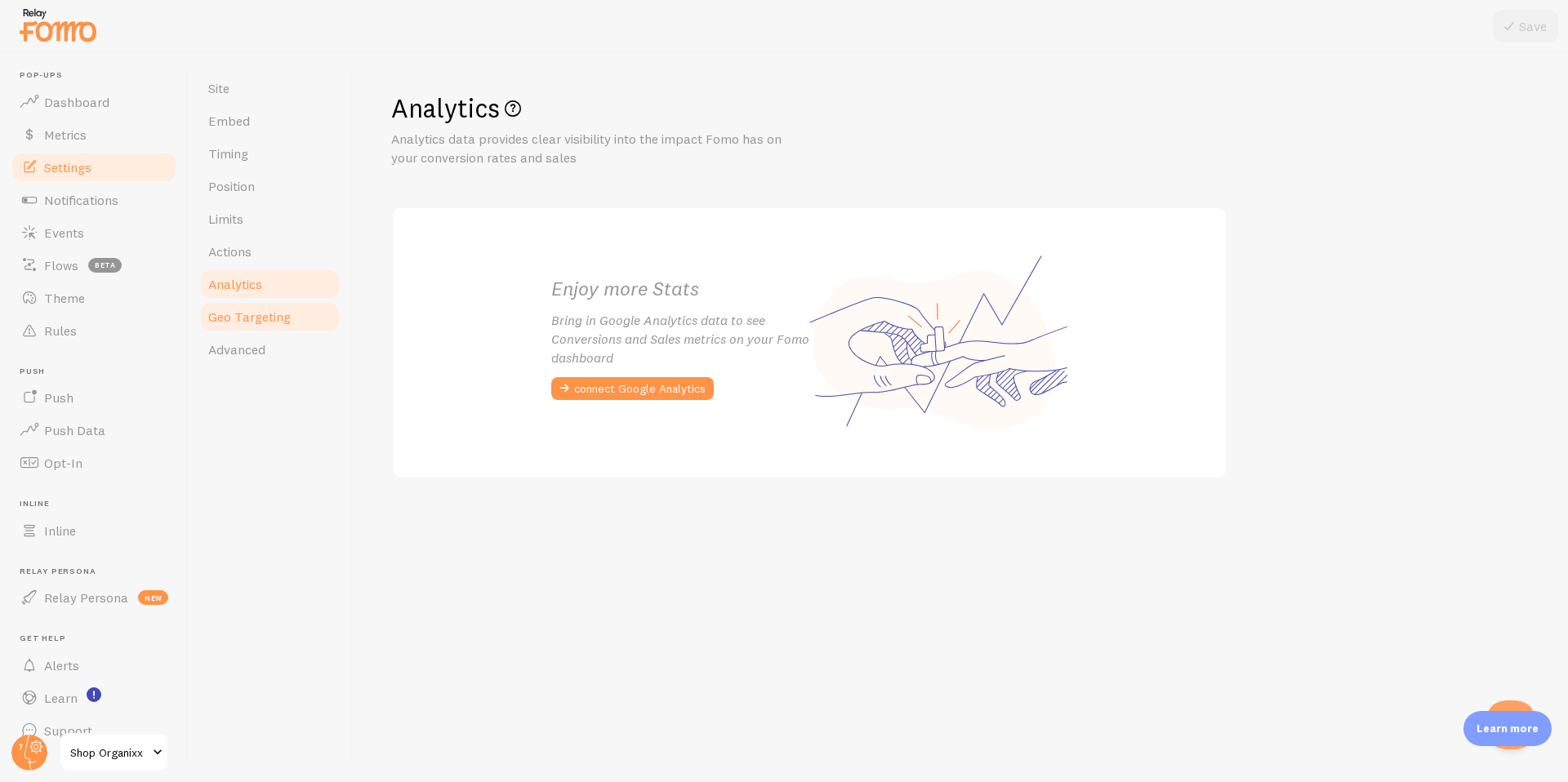
click at [235, 314] on span "Geo Targeting" at bounding box center [249, 316] width 82 height 16
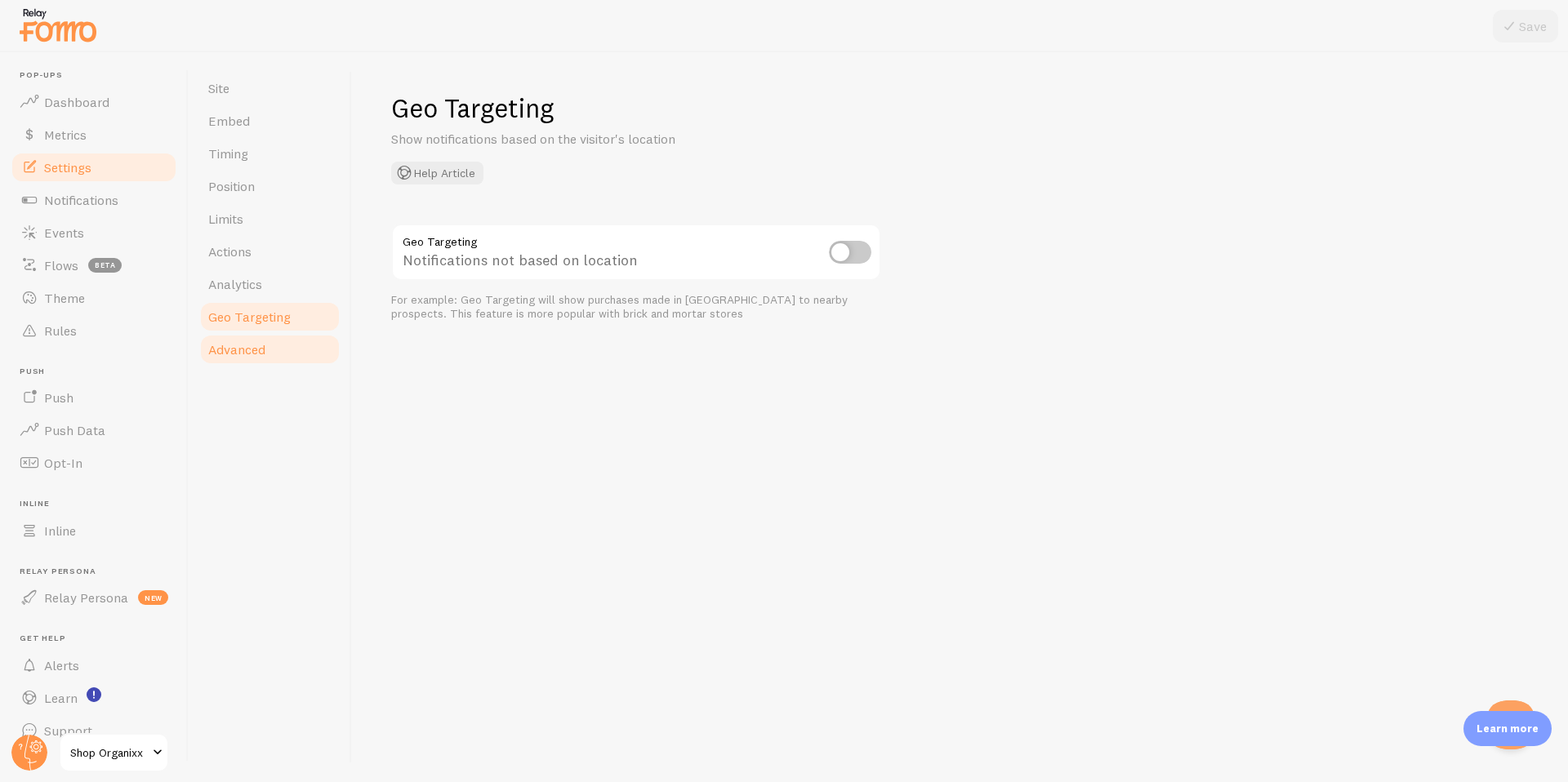
click at [227, 351] on span "Advanced" at bounding box center [237, 349] width 57 height 16
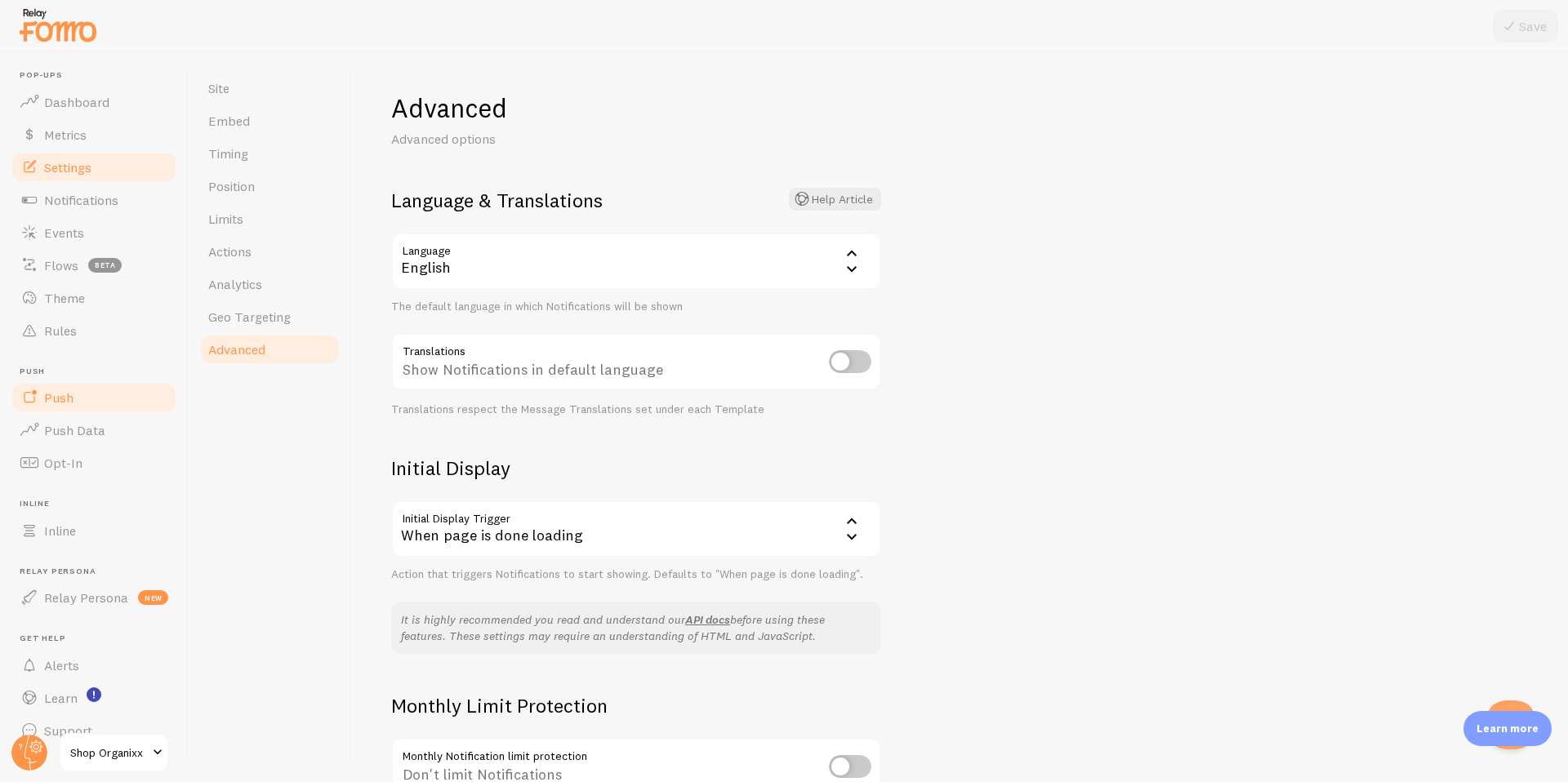
scroll to position [25, 0]
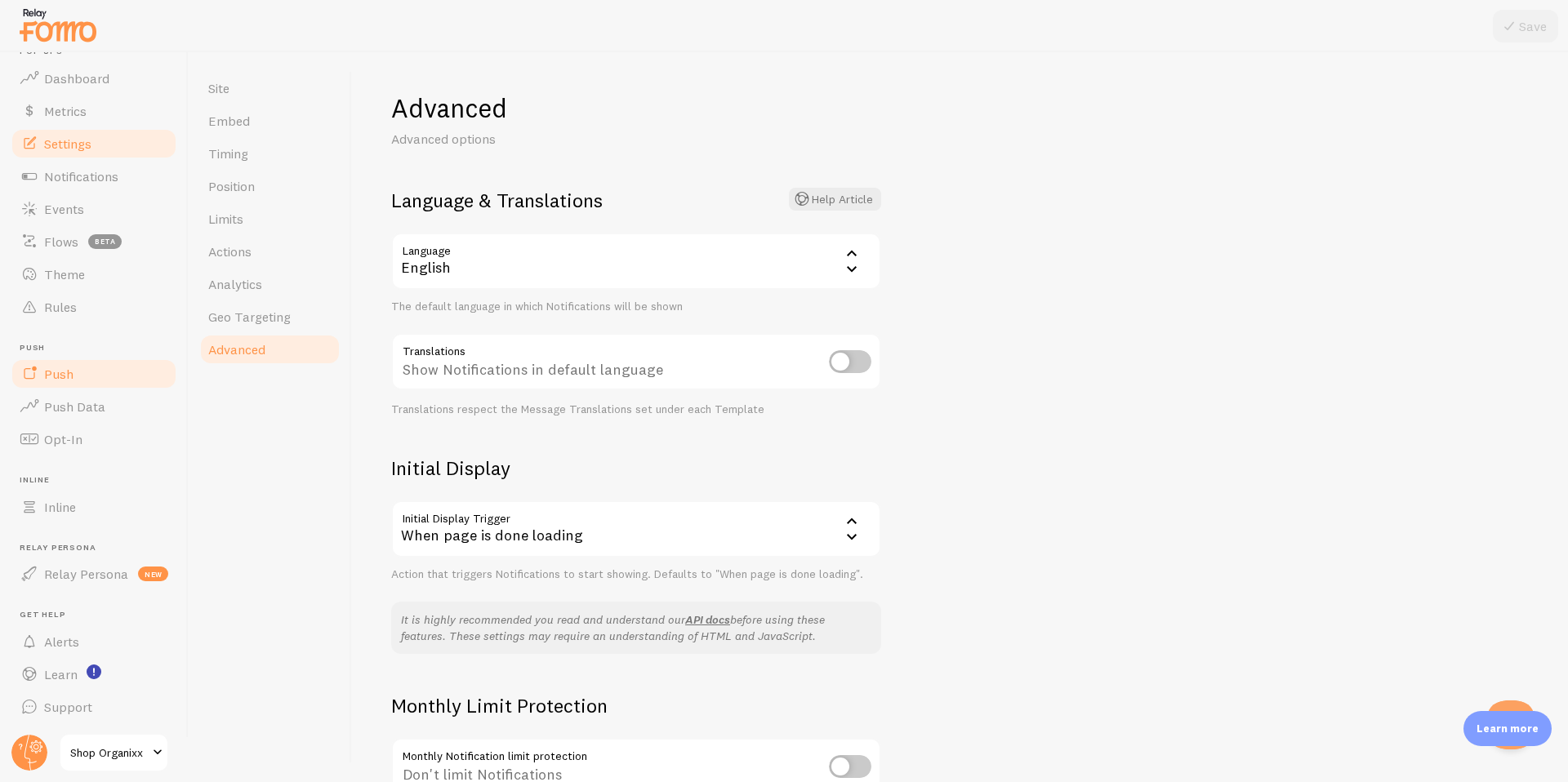
click at [73, 378] on link "Push" at bounding box center [93, 374] width 169 height 33
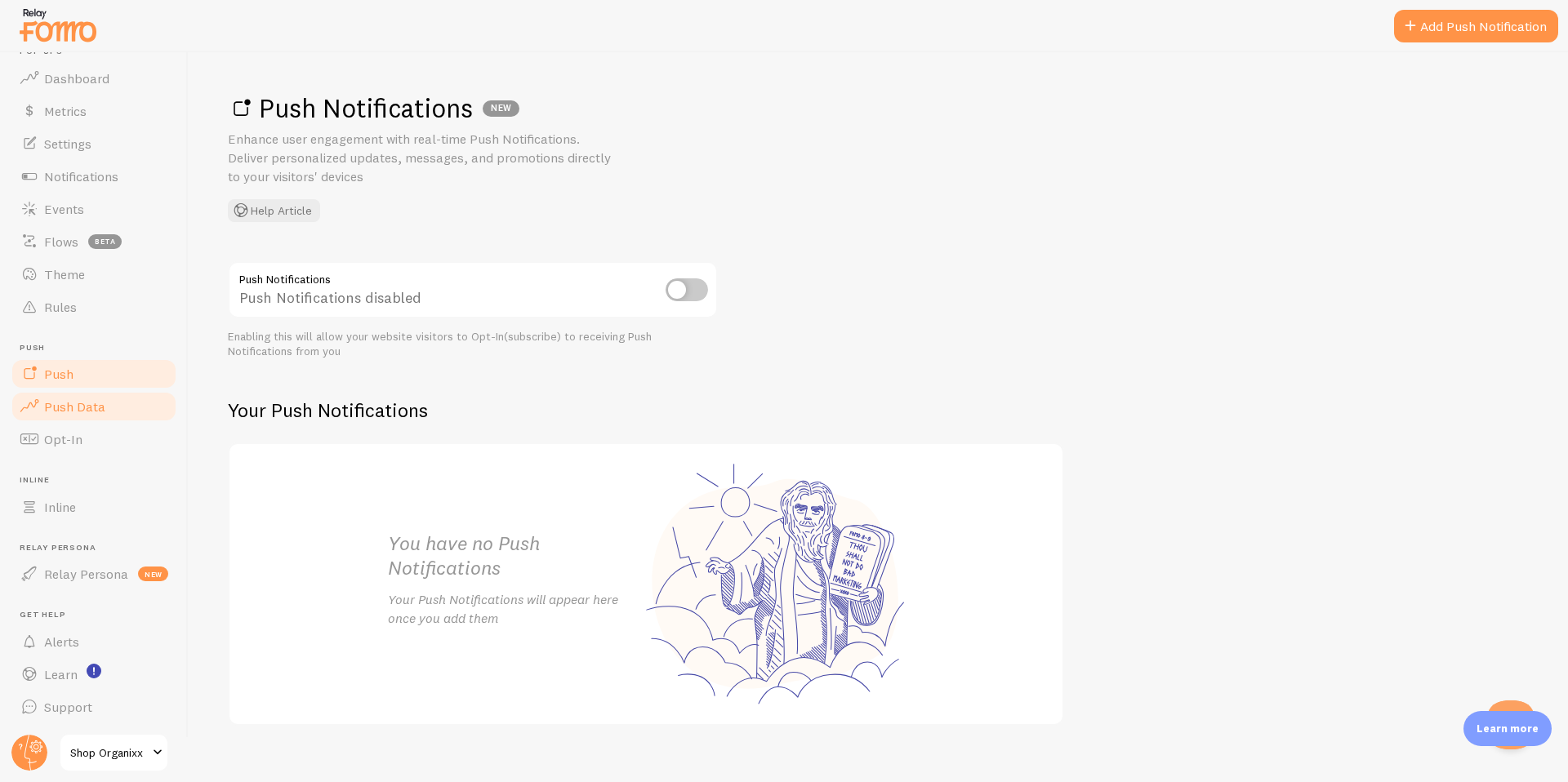
click at [73, 404] on span "Push Data" at bounding box center [74, 406] width 61 height 16
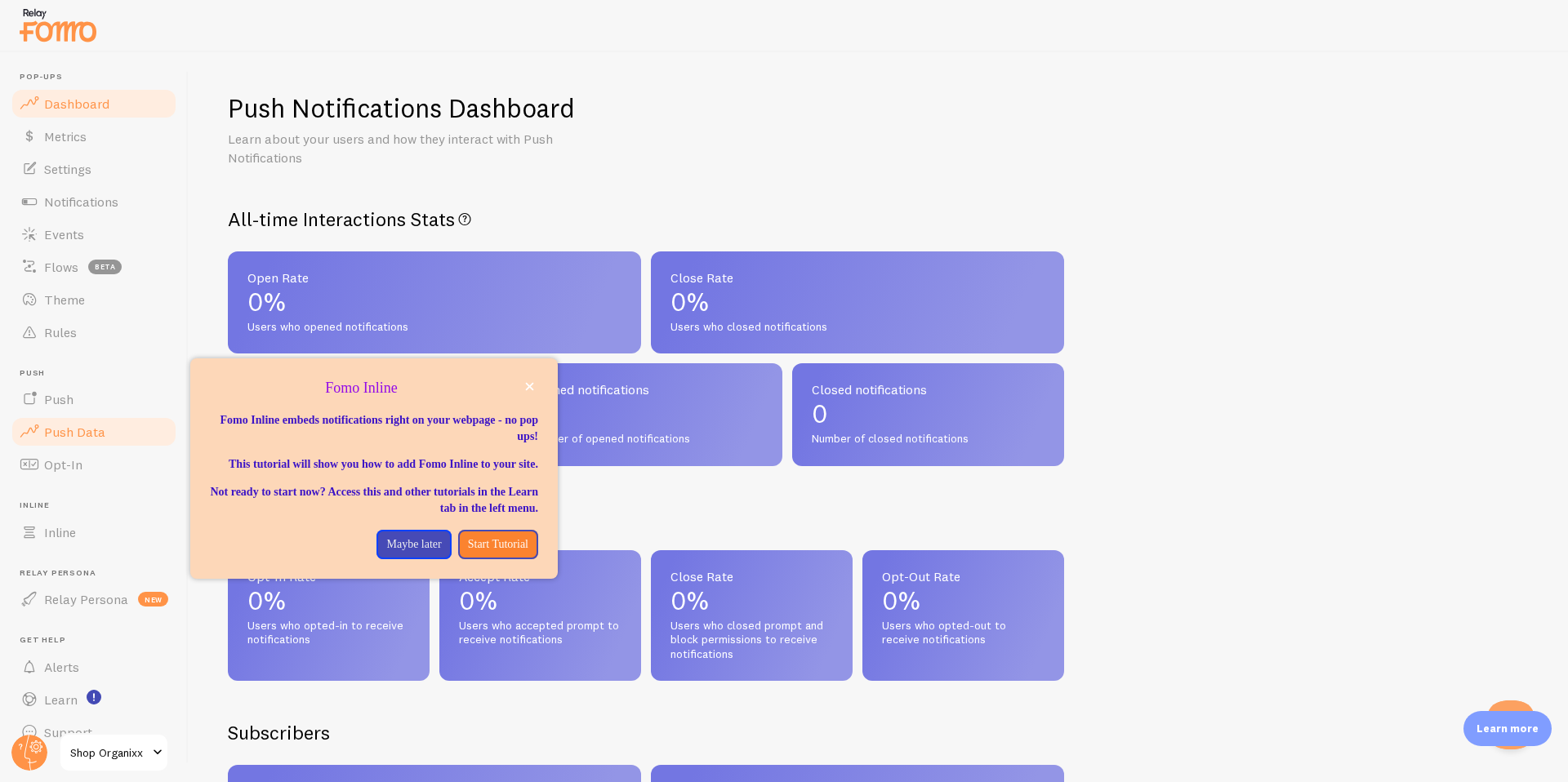
click at [84, 108] on span "Dashboard" at bounding box center [77, 104] width 66 height 16
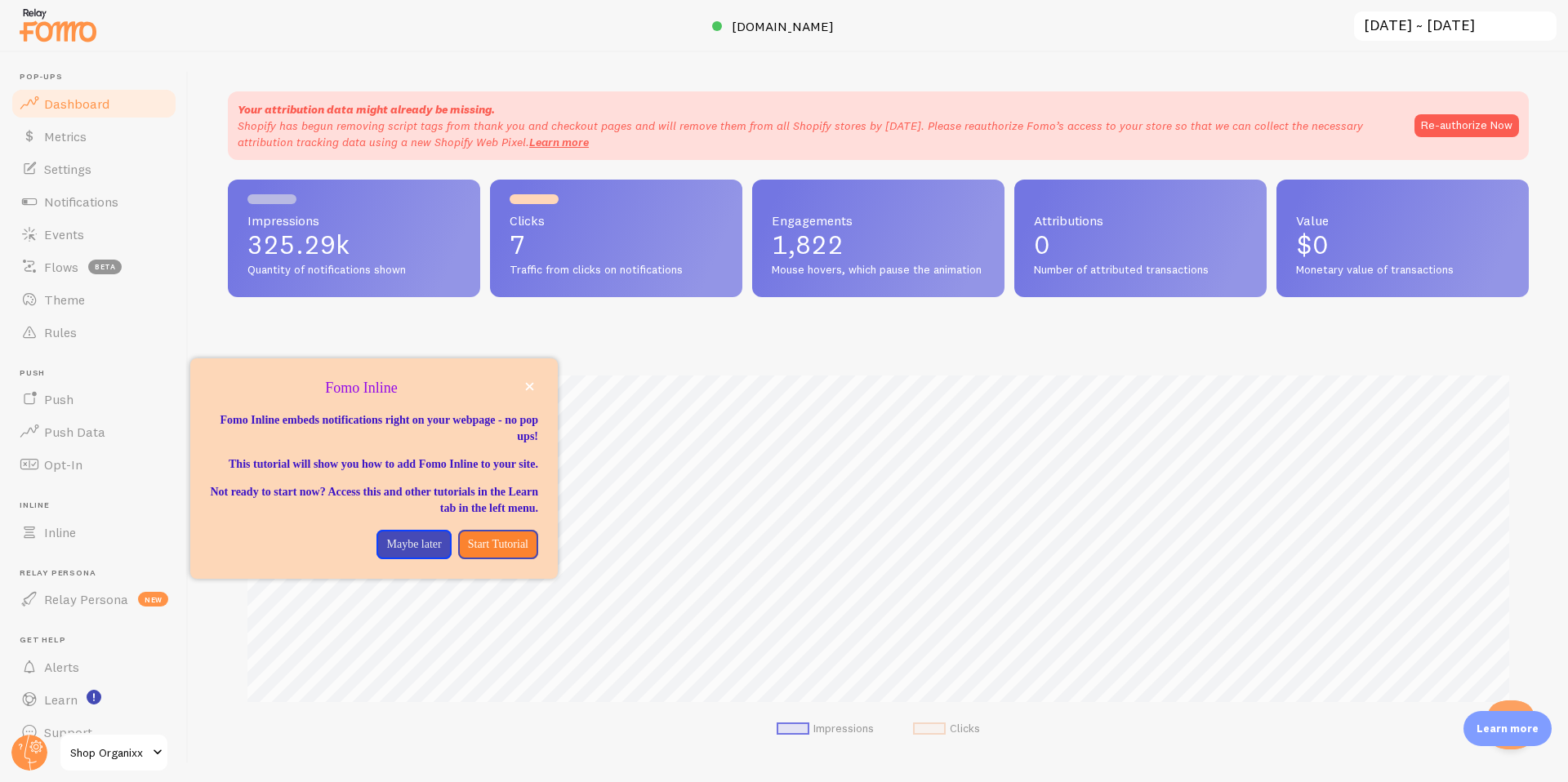
scroll to position [429, 1301]
click at [398, 14] on div at bounding box center [784, 26] width 1568 height 52
click at [73, 157] on link "Settings" at bounding box center [93, 169] width 169 height 33
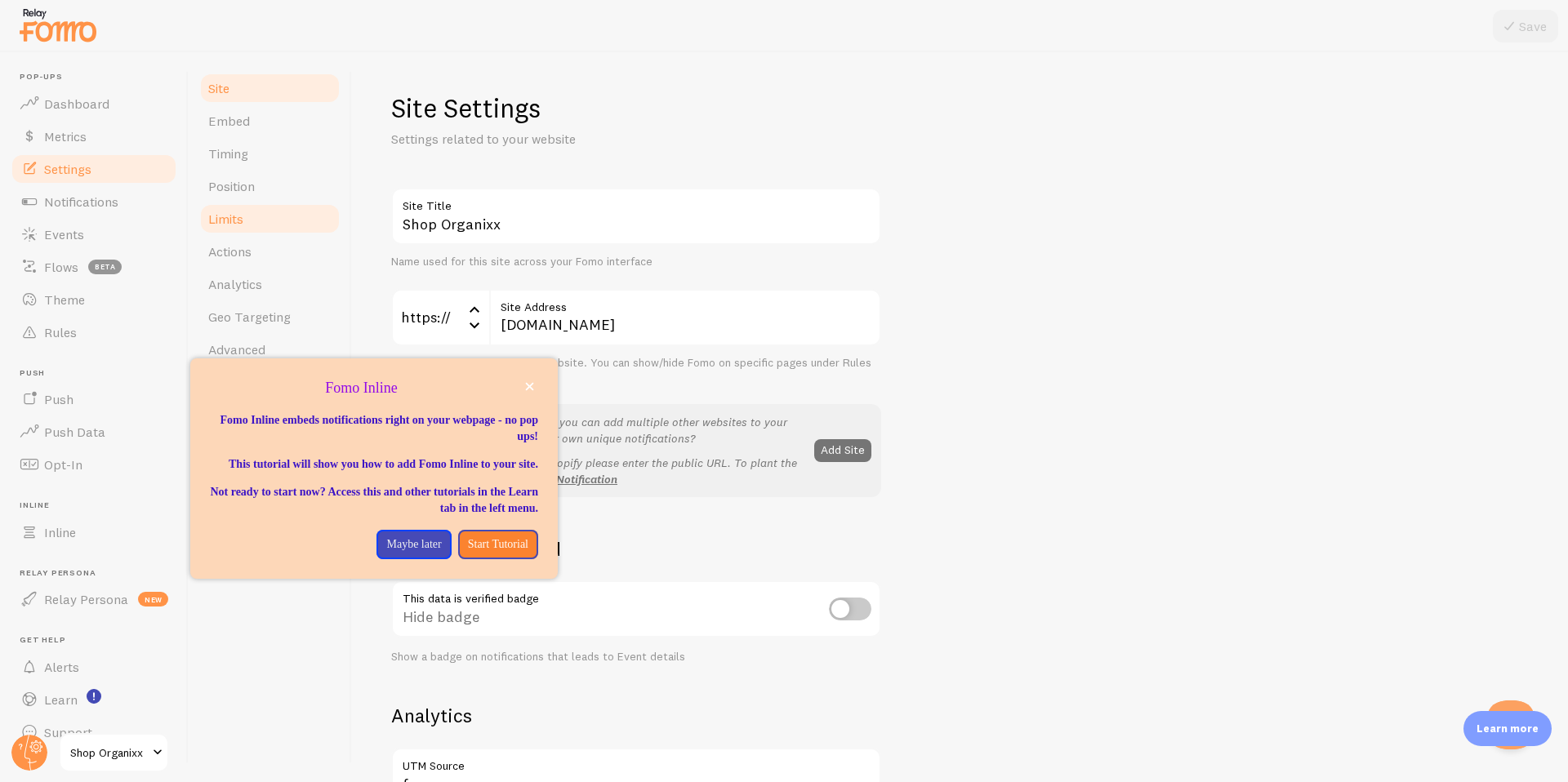
click at [231, 223] on span "Limits" at bounding box center [226, 219] width 35 height 16
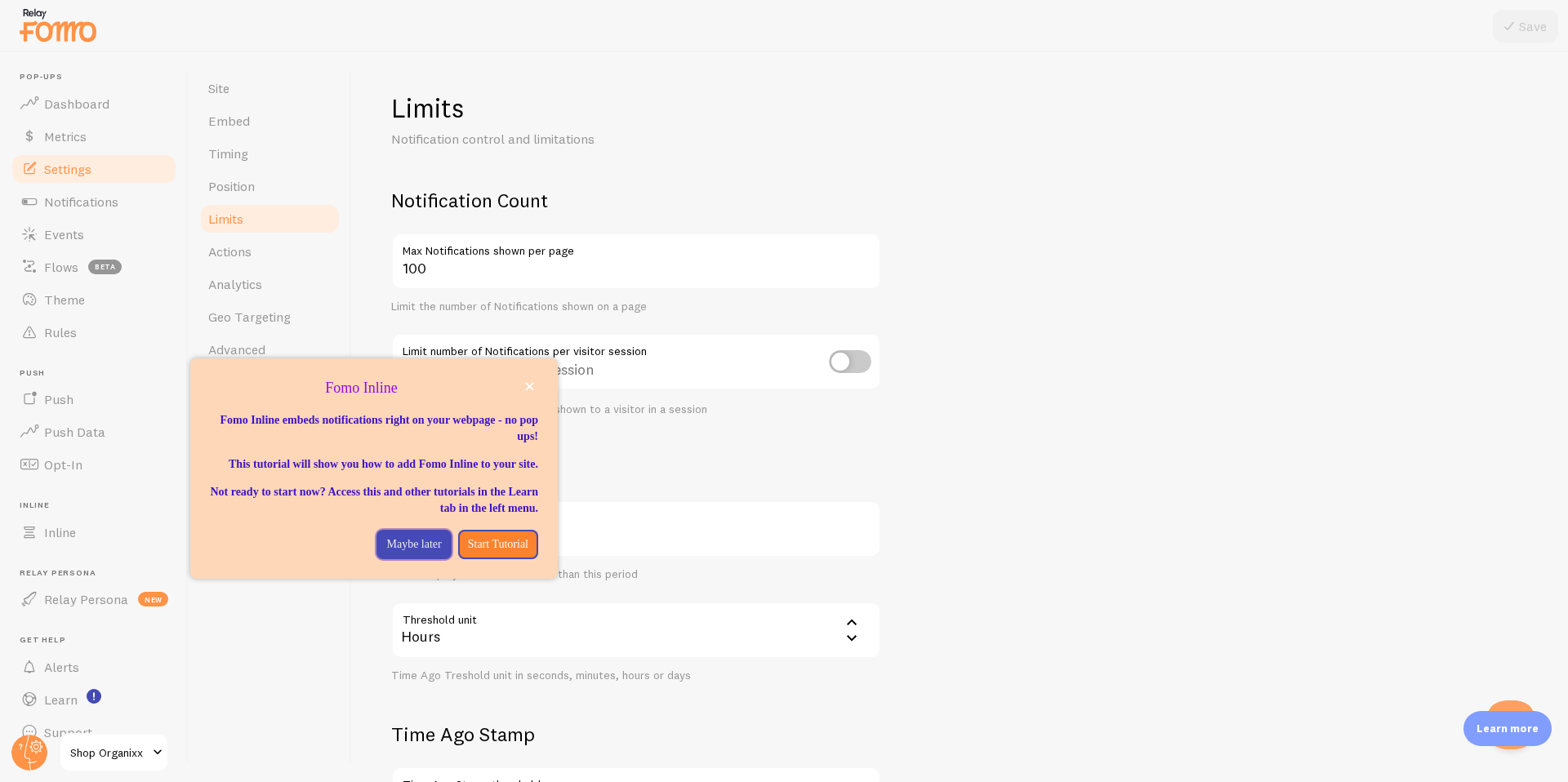
click at [388, 552] on p "Maybe later" at bounding box center [413, 544] width 54 height 16
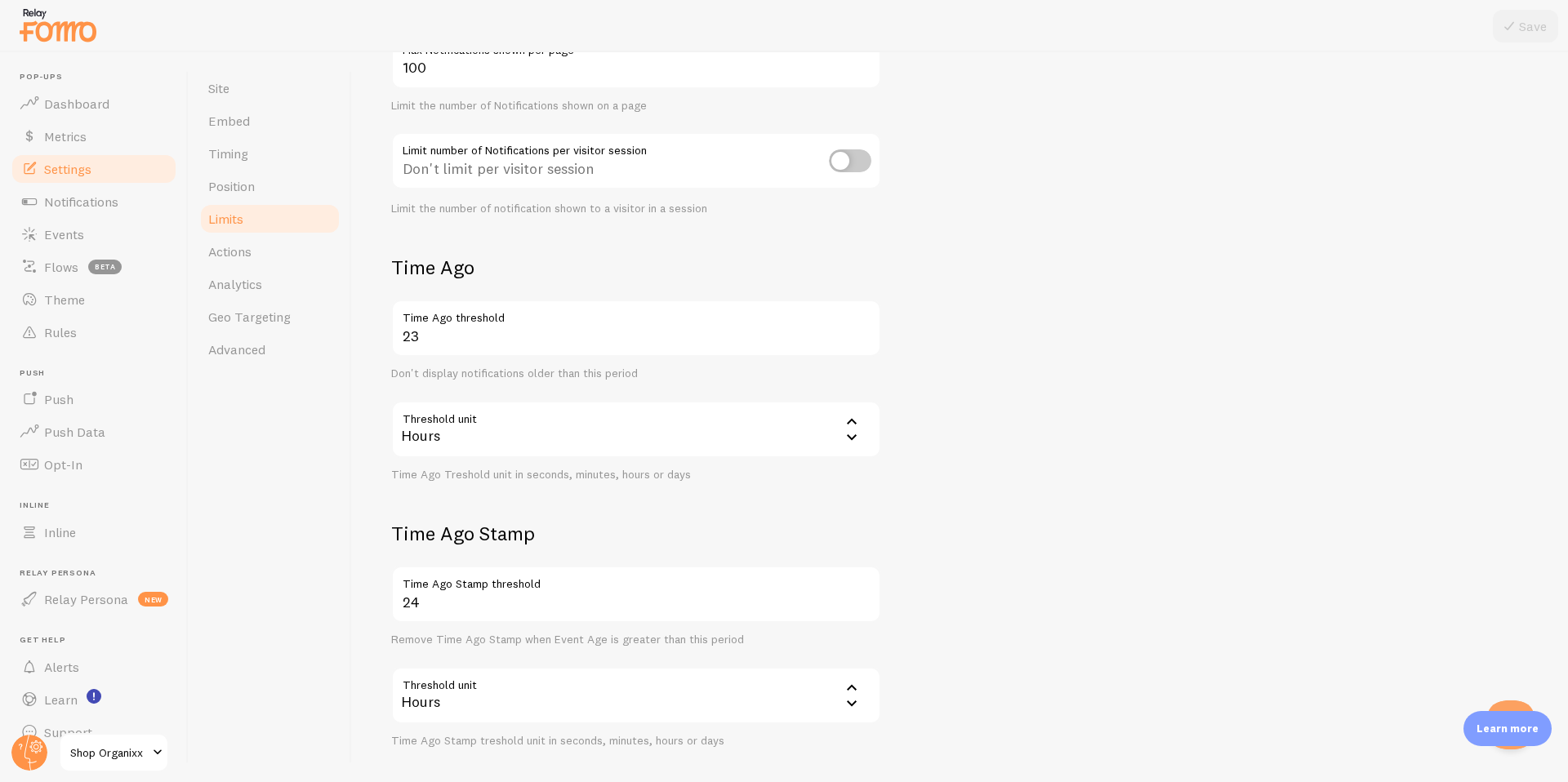
scroll to position [277, 0]
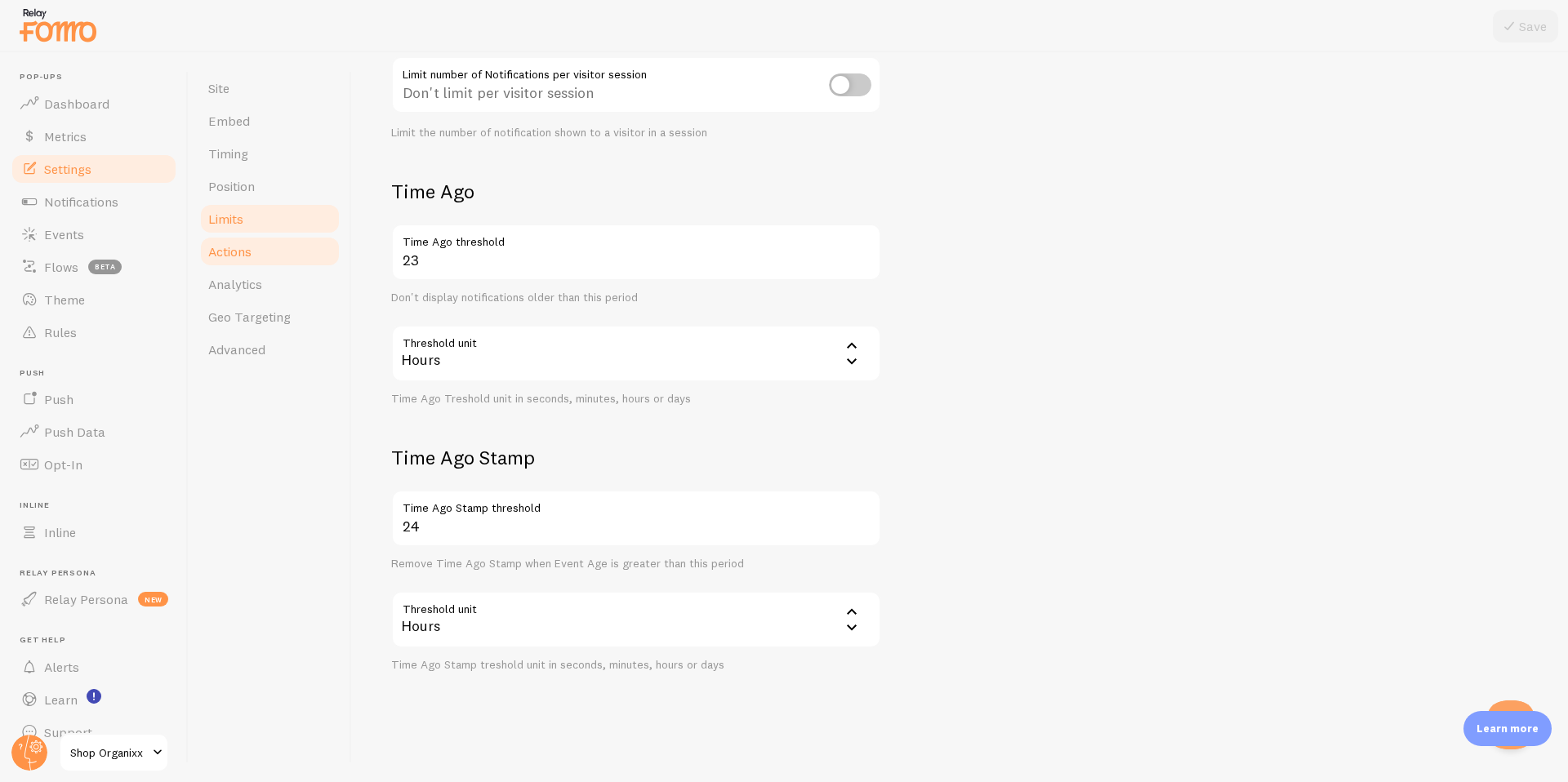
click at [246, 261] on link "Actions" at bounding box center [270, 251] width 143 height 33
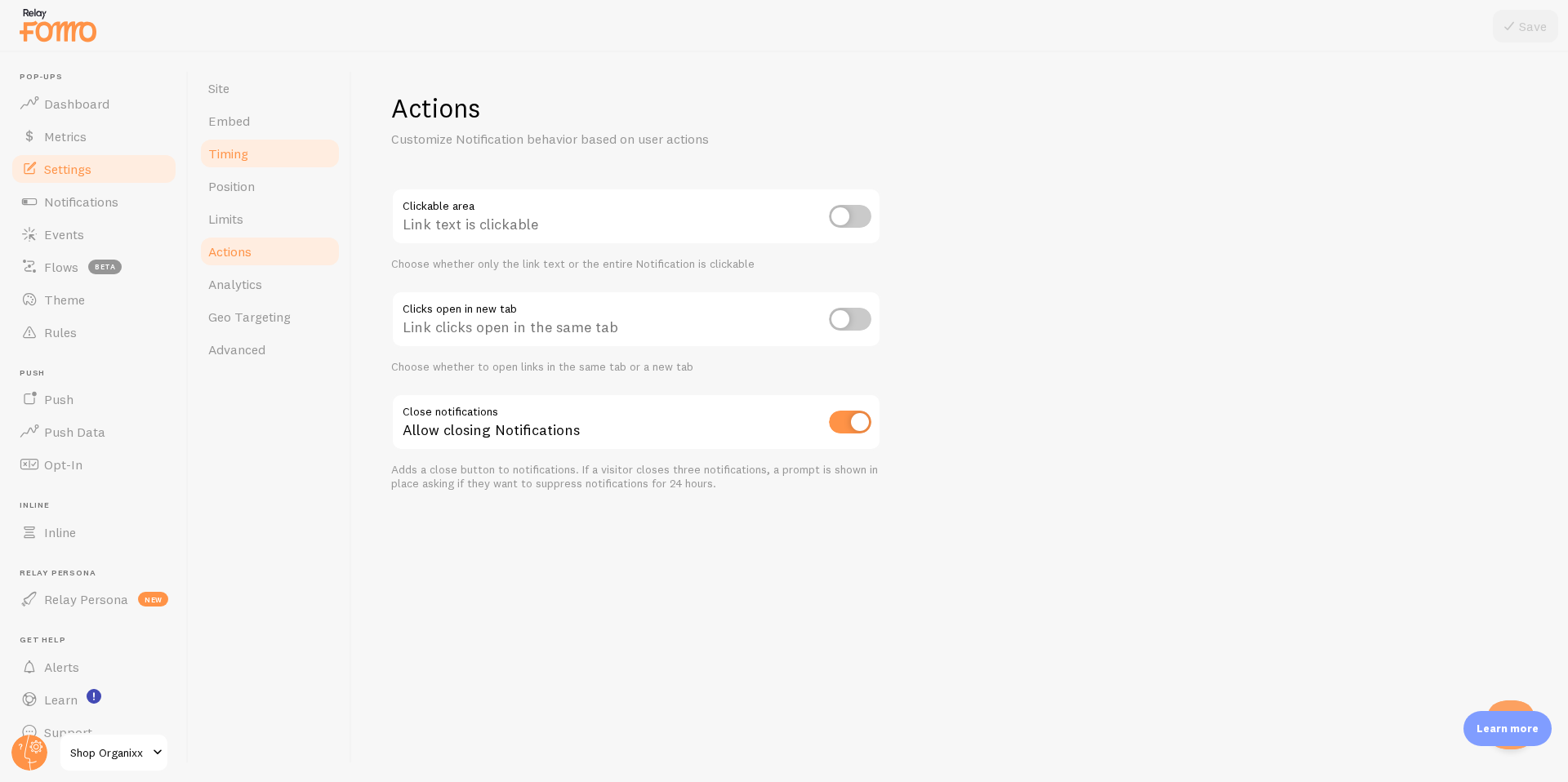
click at [226, 153] on span "Timing" at bounding box center [228, 153] width 40 height 16
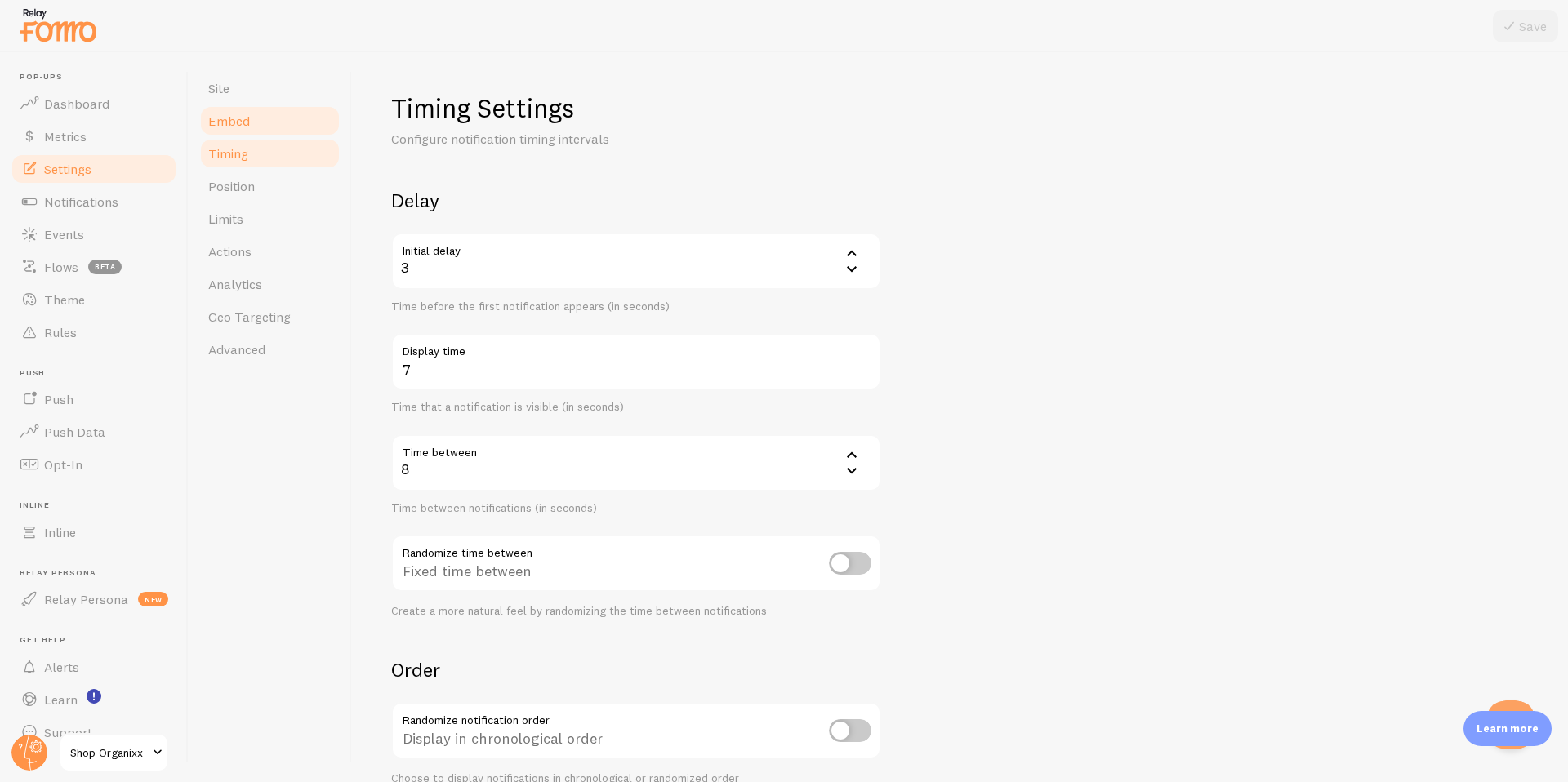
click at [233, 118] on span "Embed" at bounding box center [229, 120] width 41 height 16
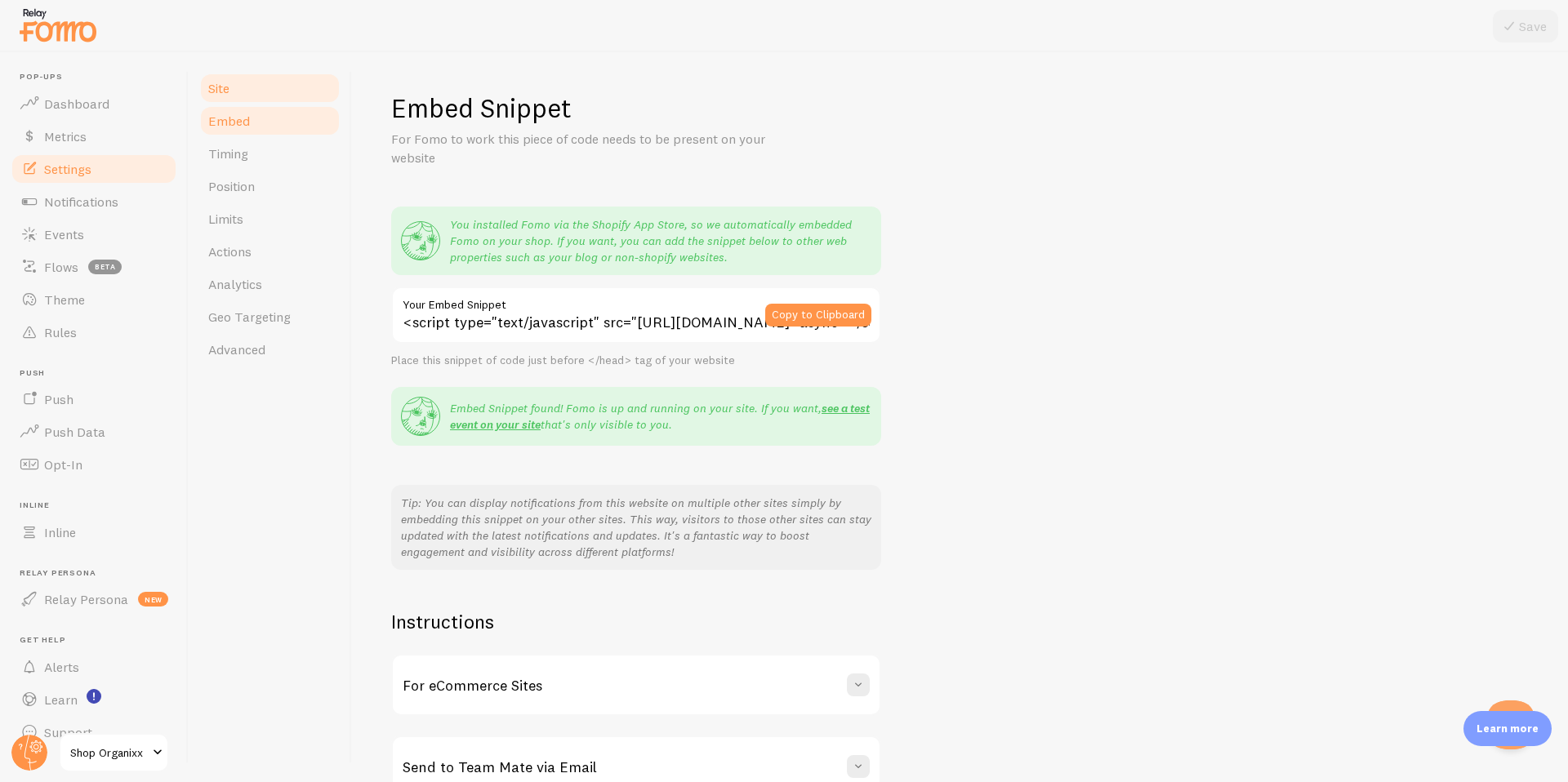
click at [200, 73] on link "Site" at bounding box center [270, 88] width 143 height 33
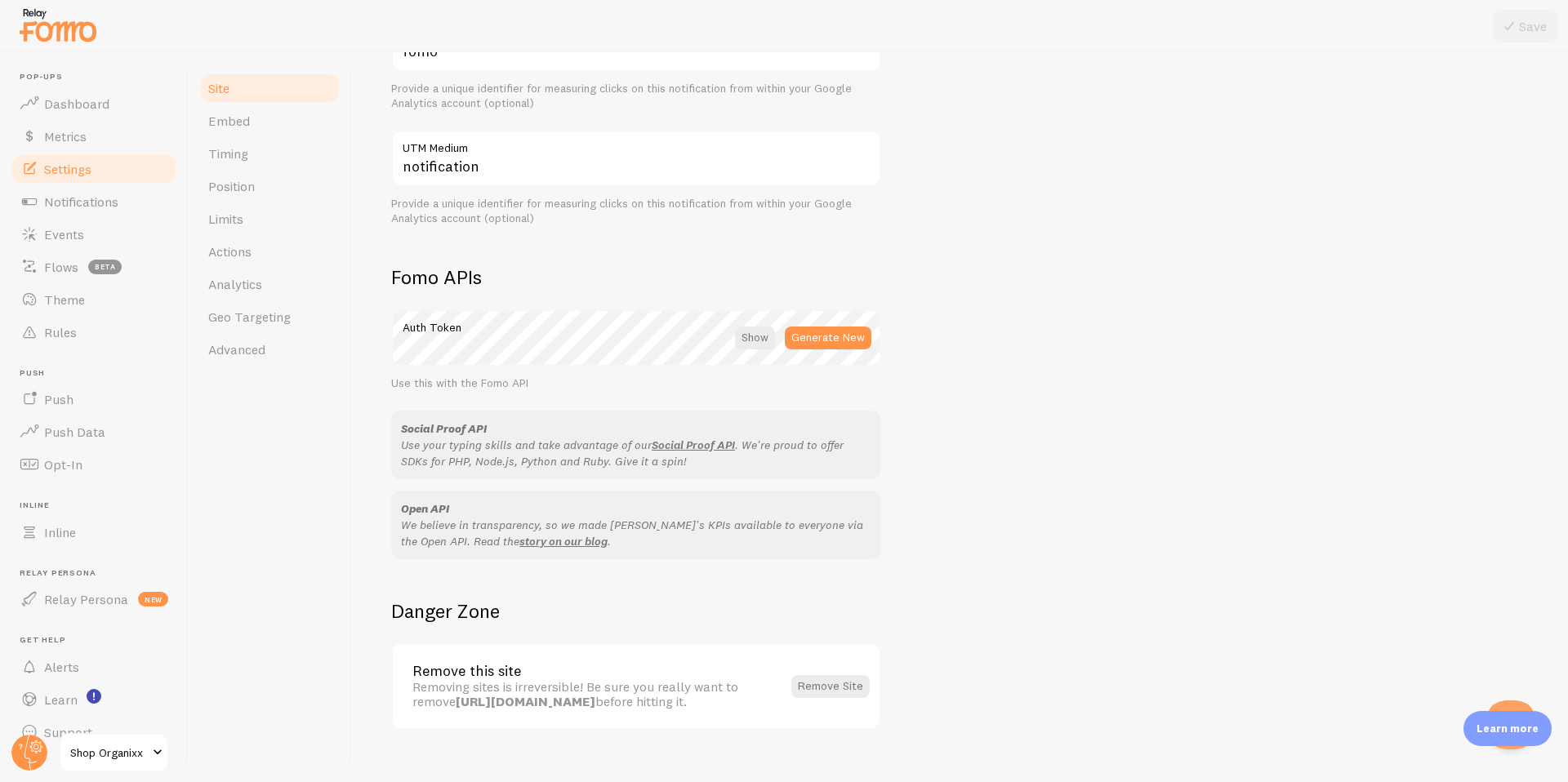
scroll to position [760, 0]
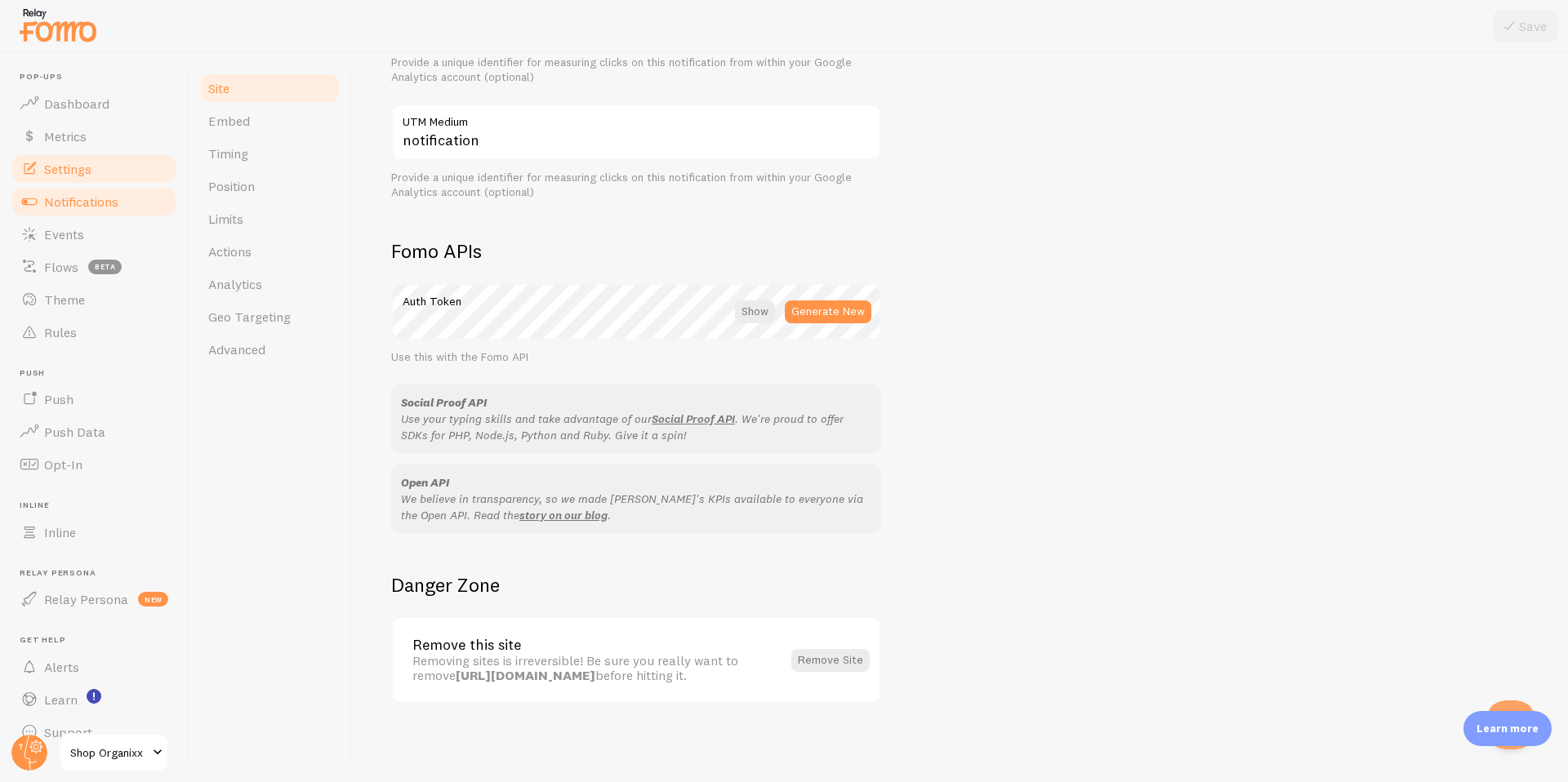
click at [99, 190] on link "Notifications" at bounding box center [93, 202] width 169 height 33
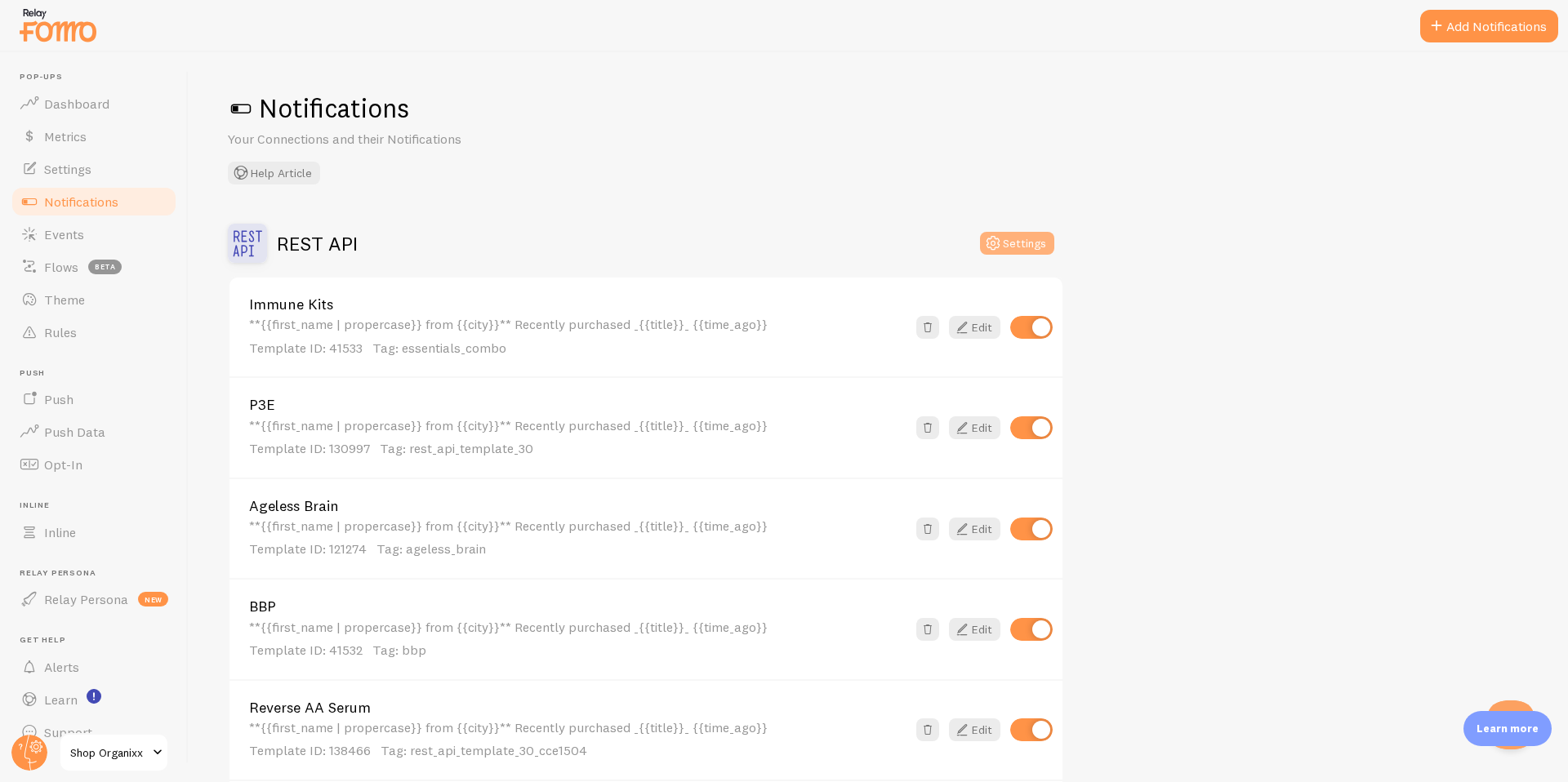
click at [1017, 239] on button "Settings" at bounding box center [1017, 243] width 74 height 22
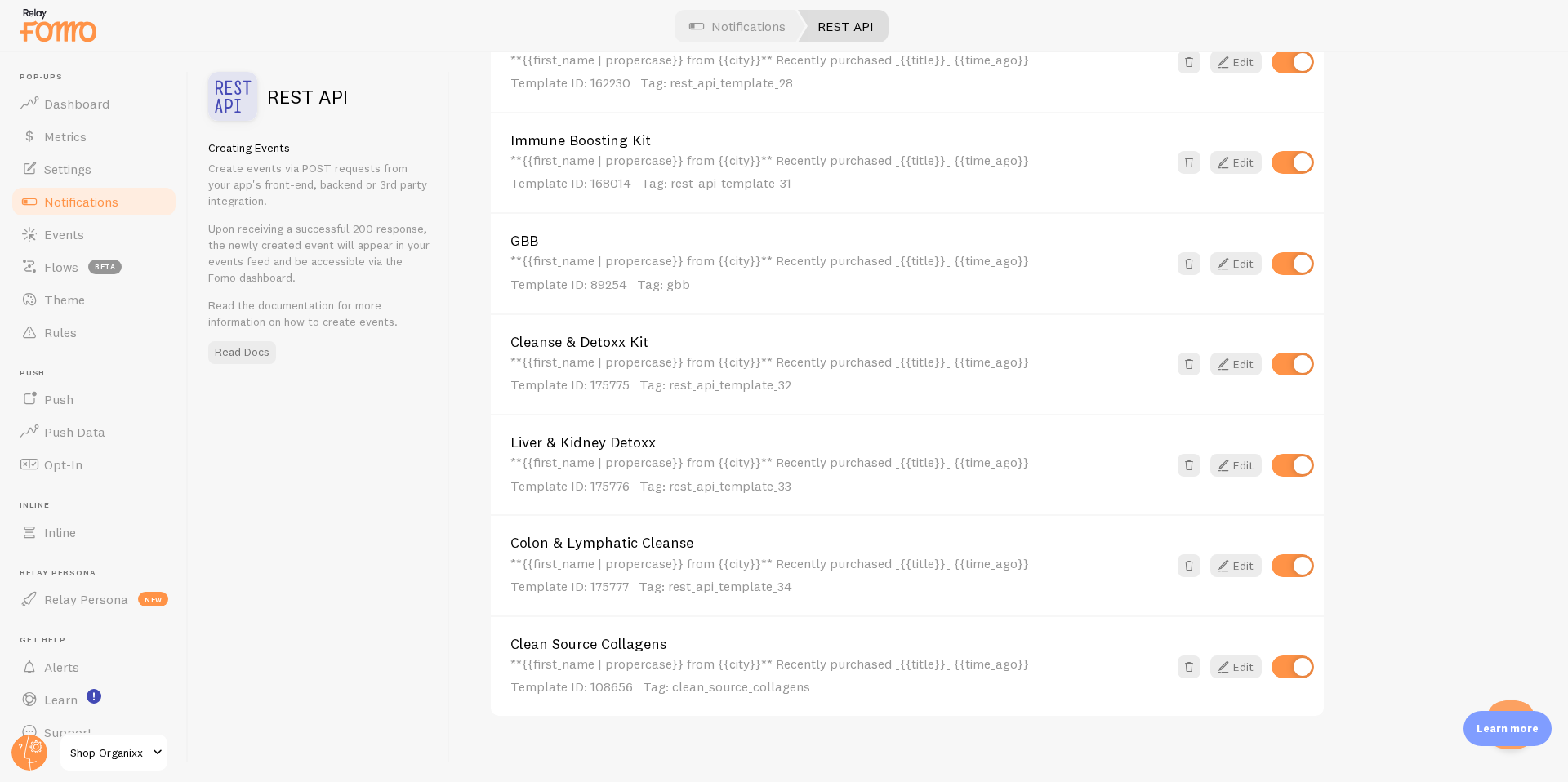
scroll to position [2724, 0]
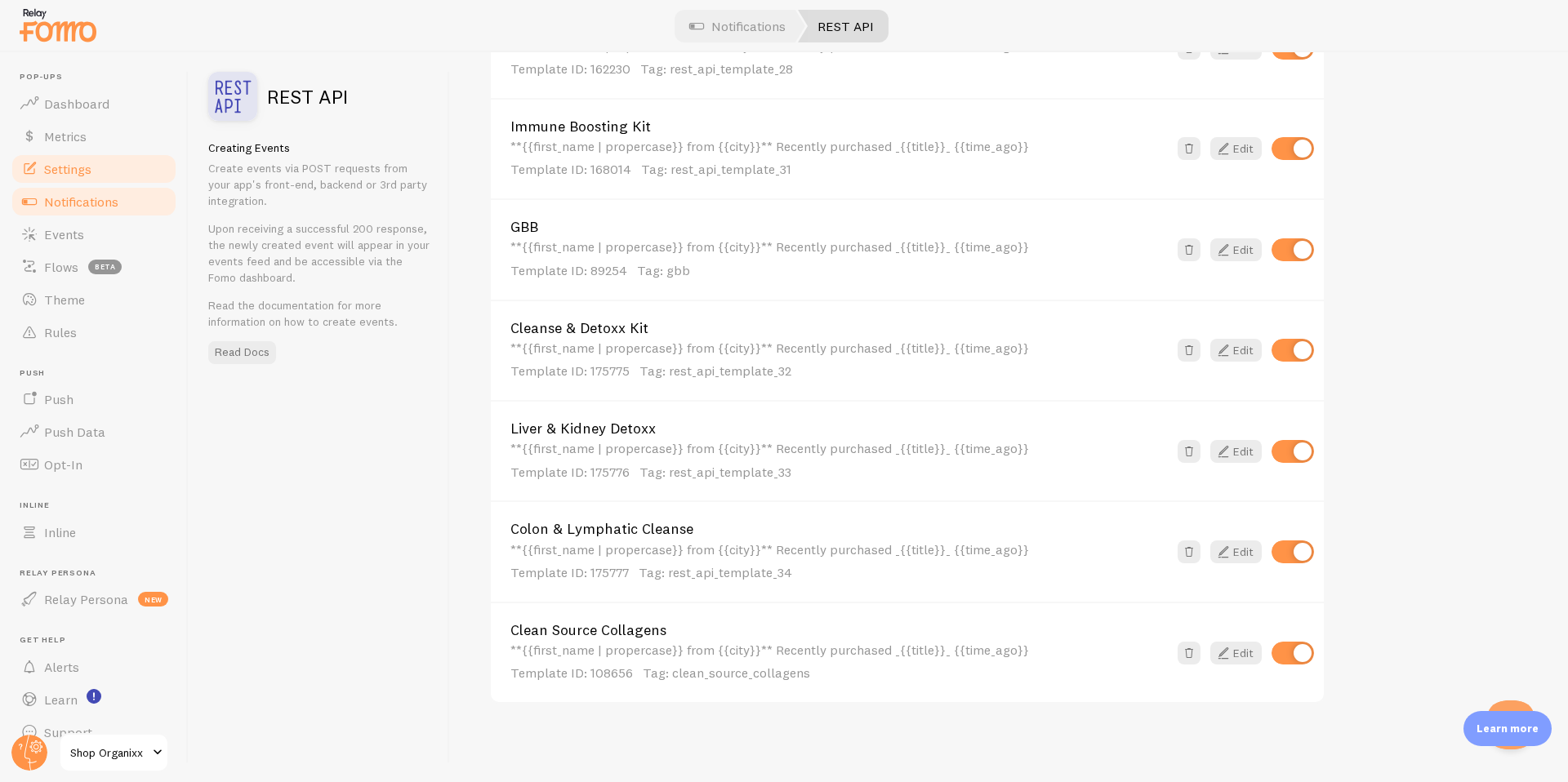
click at [67, 172] on span "Settings" at bounding box center [67, 168] width 48 height 16
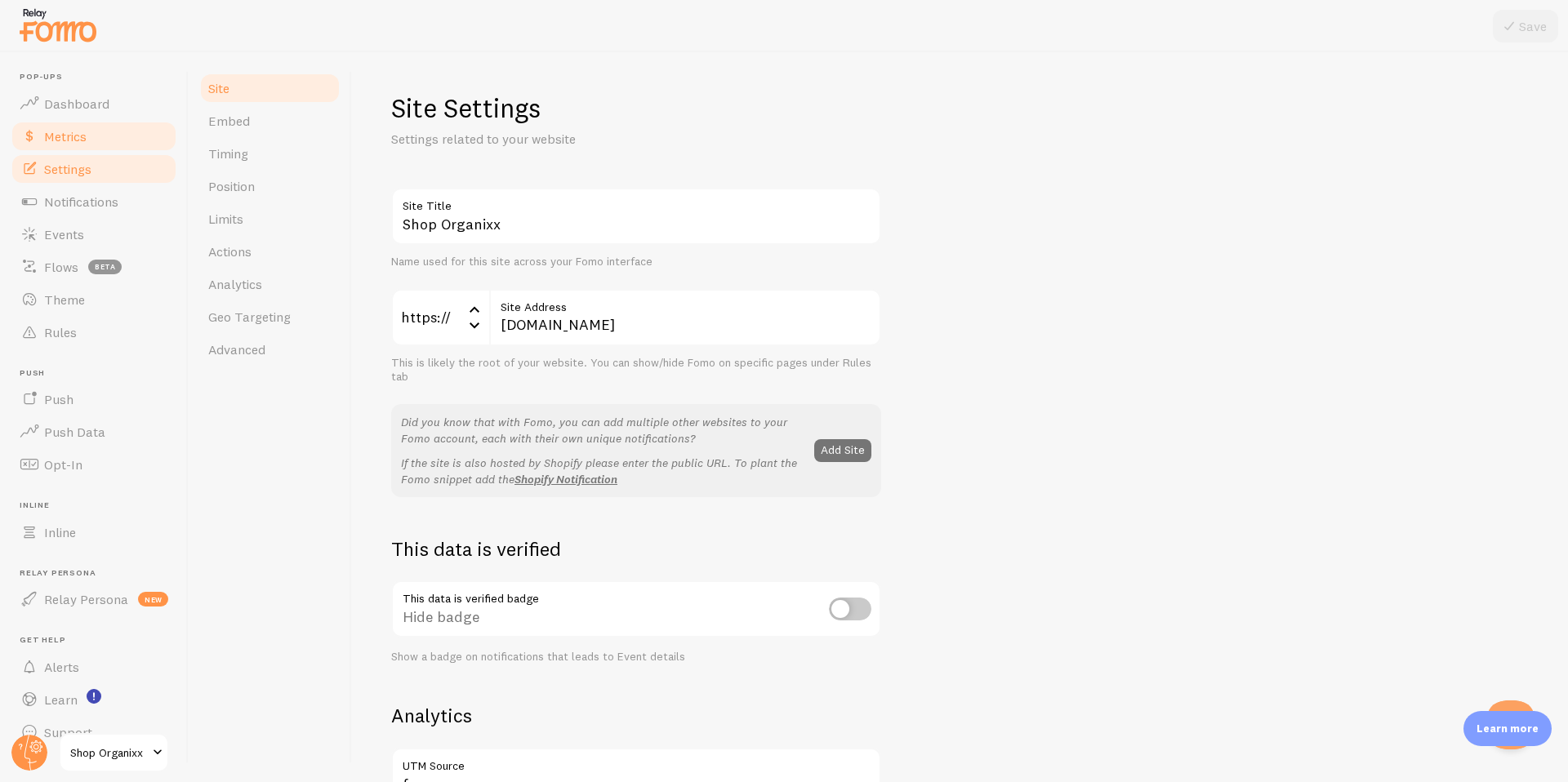
click at [73, 139] on span "Metrics" at bounding box center [65, 136] width 42 height 16
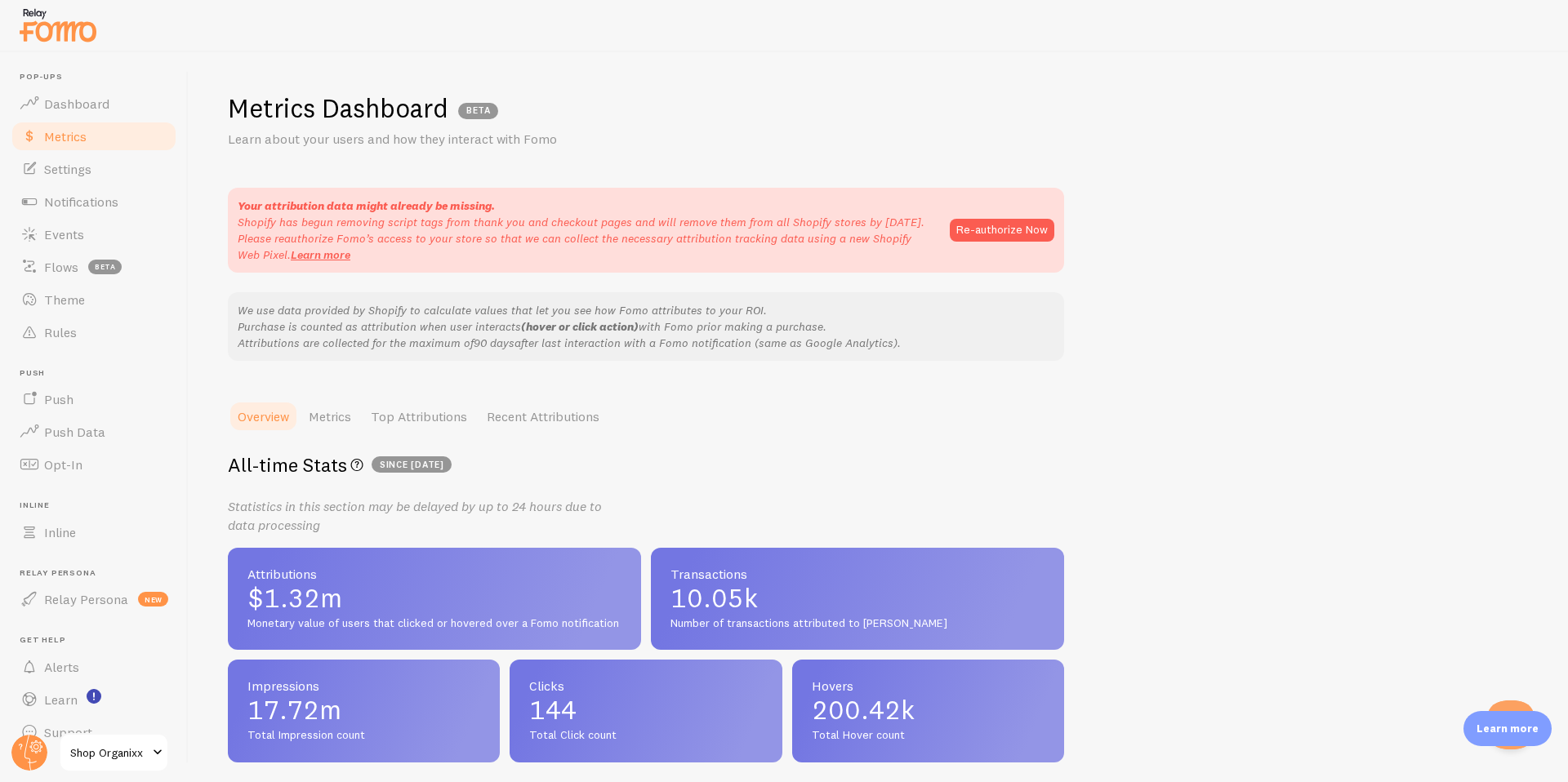
click at [52, 351] on ul "Pop-ups Dashboard Metrics Settings Notifications Events Flows beta Theme Rules …" at bounding box center [93, 410] width 169 height 677
click at [59, 334] on span "Rules" at bounding box center [61, 332] width 33 height 16
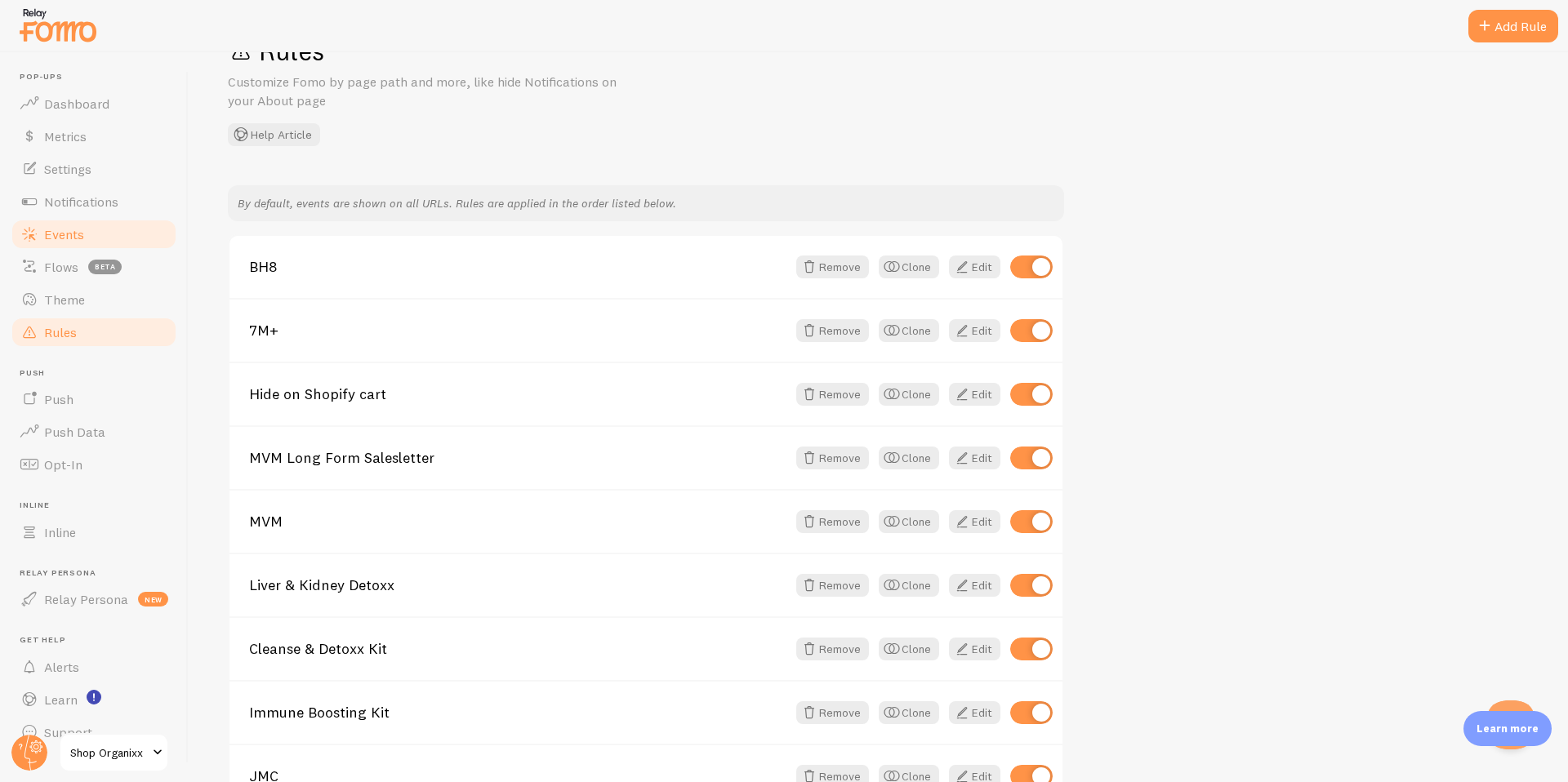
scroll to position [54, 0]
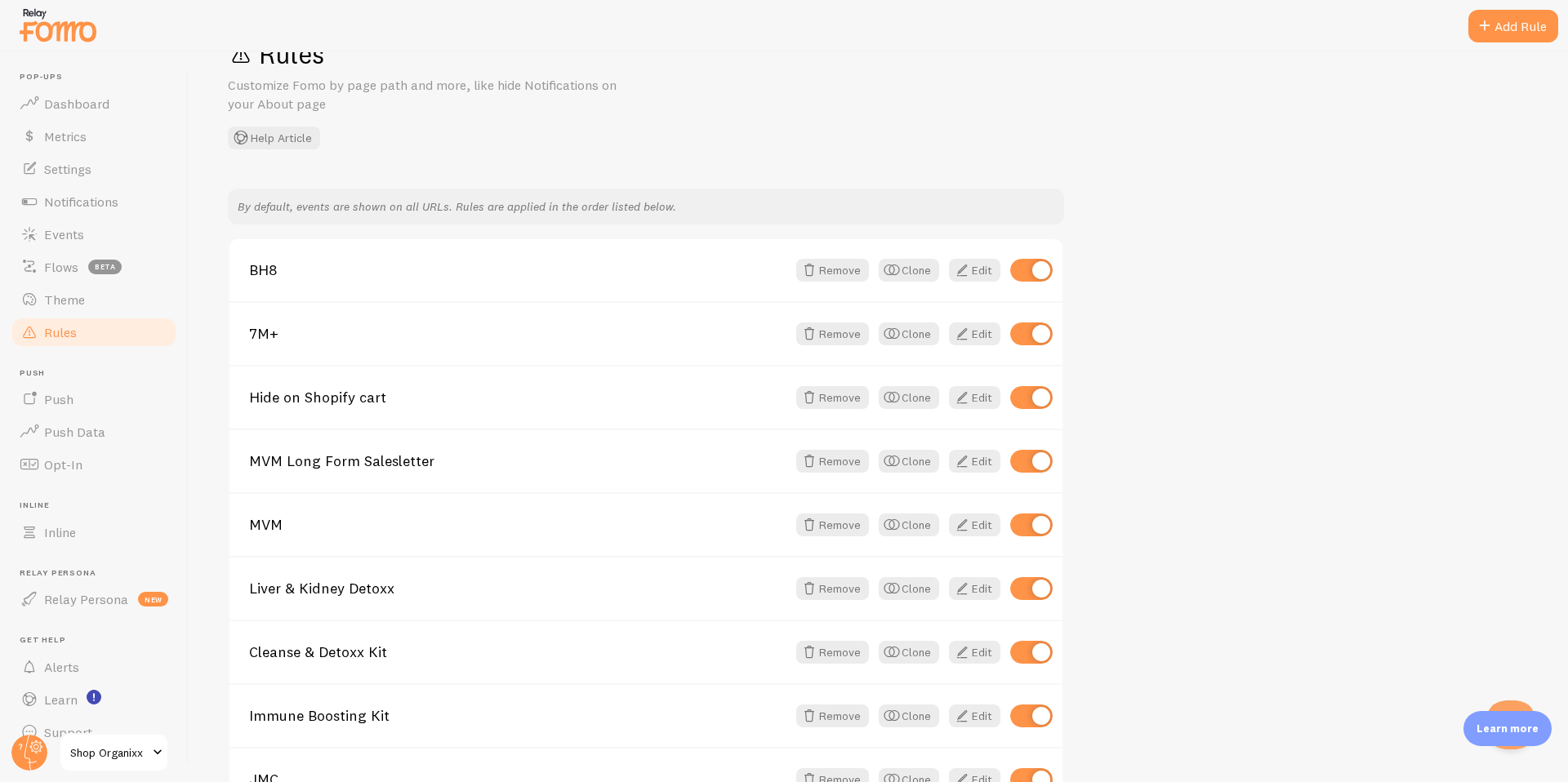
click at [888, 75] on div "Rules Customize Fomo by page path and more, like hide Notifications on your Abo…" at bounding box center [878, 92] width 1301 height 111
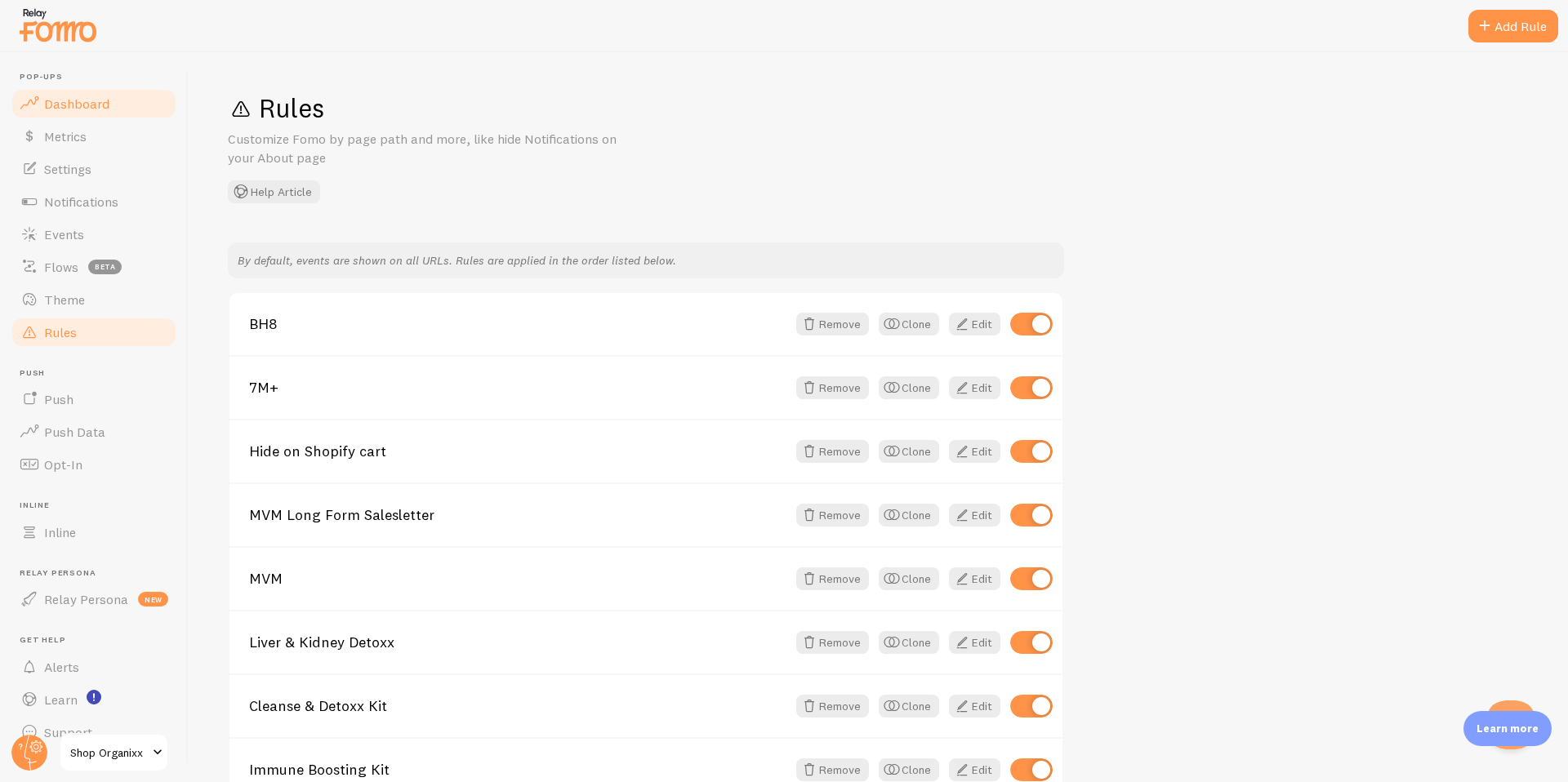
click at [60, 97] on span "Dashboard" at bounding box center [77, 104] width 66 height 16
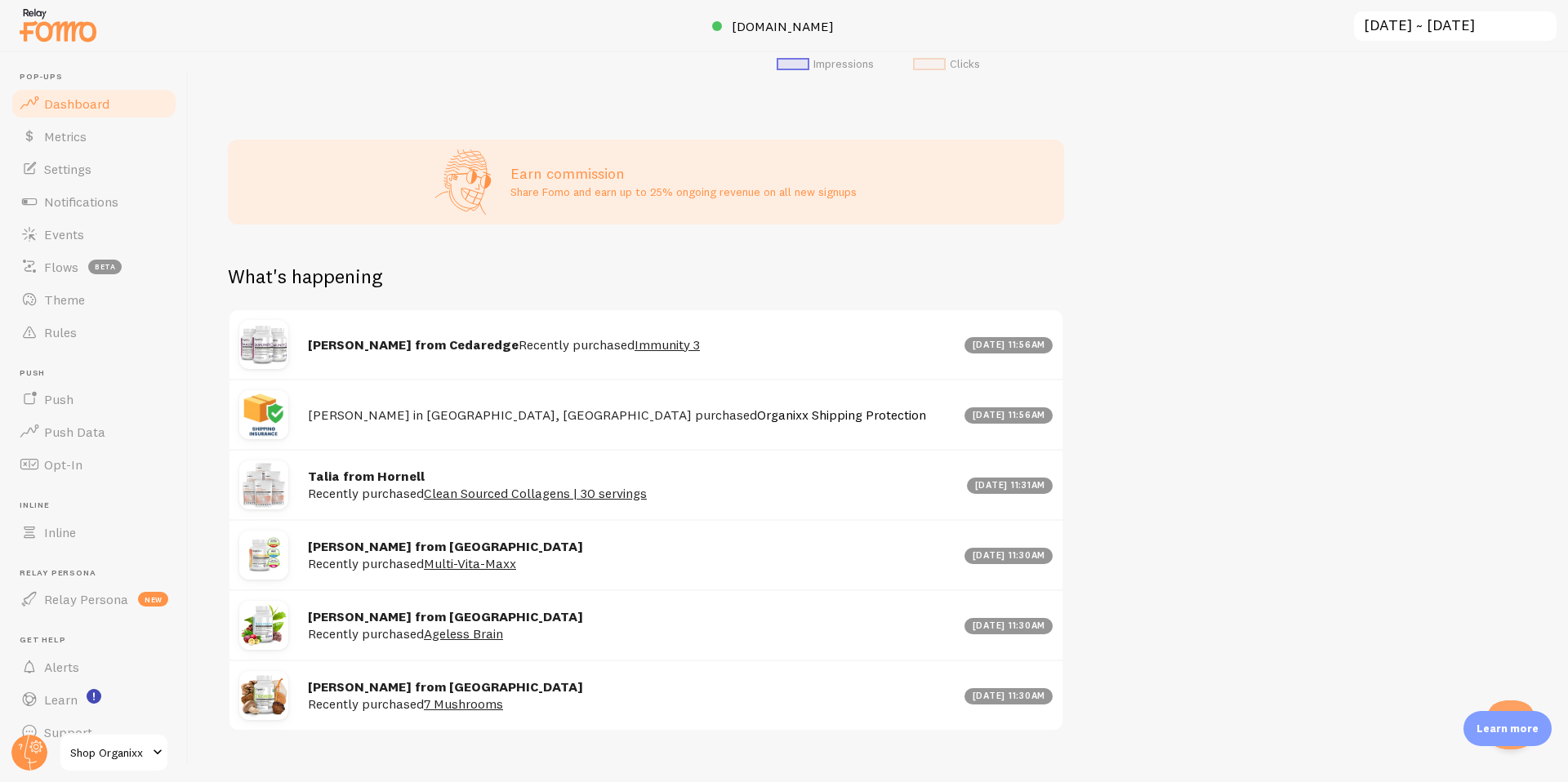
scroll to position [692, 0]
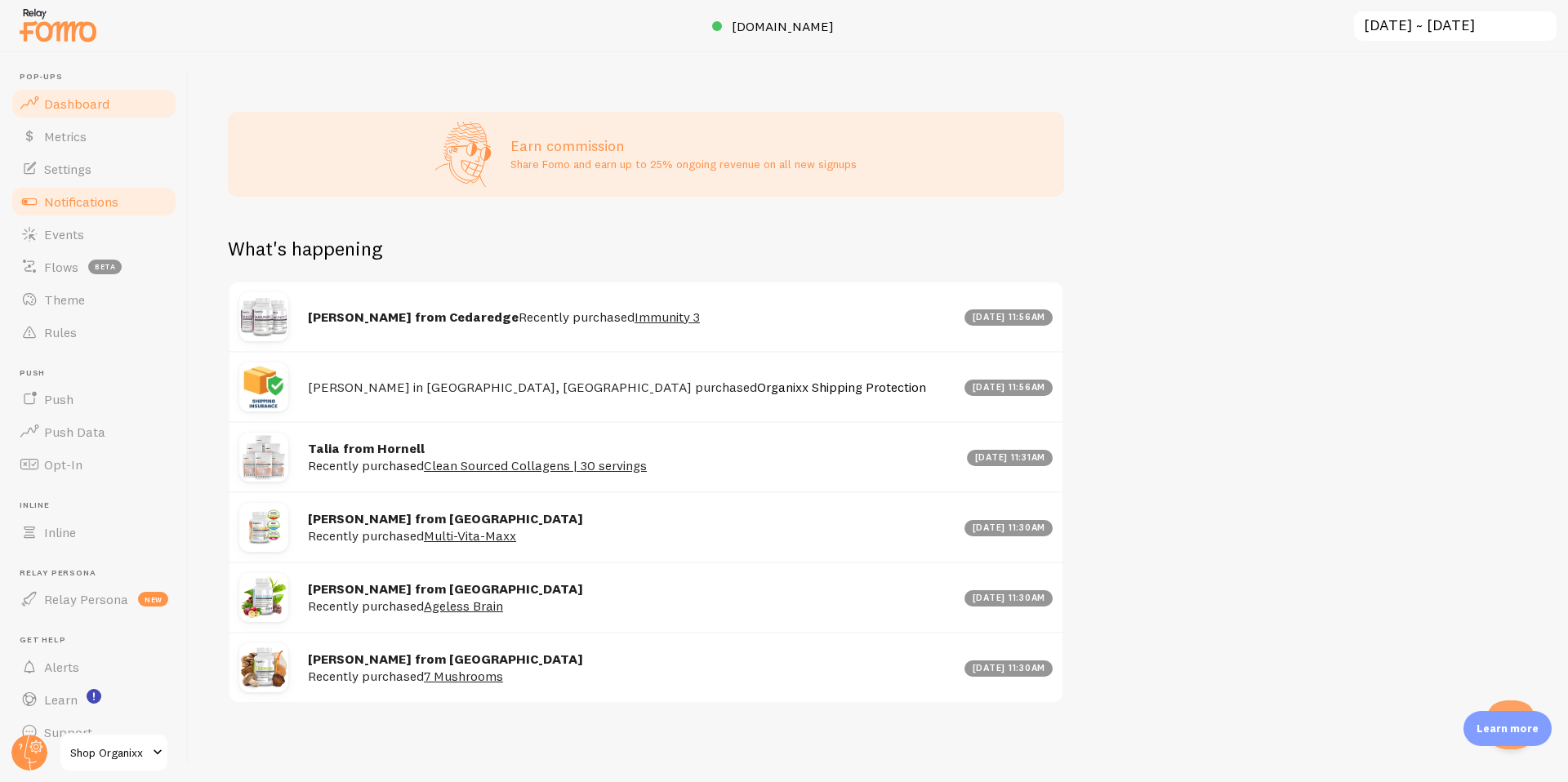
click at [49, 196] on span "Notifications" at bounding box center [81, 201] width 74 height 16
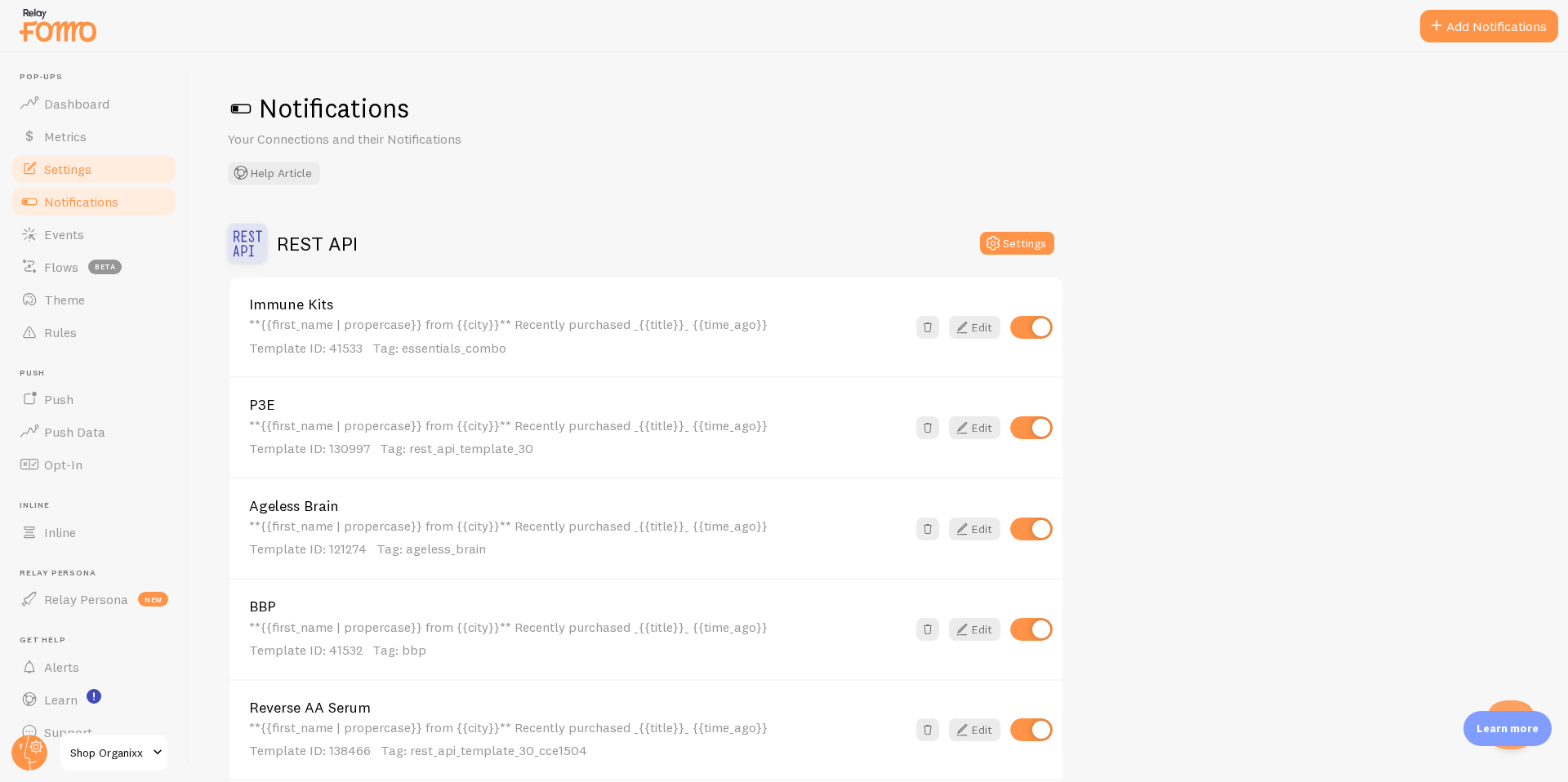
click at [48, 174] on span "Settings" at bounding box center [67, 168] width 48 height 16
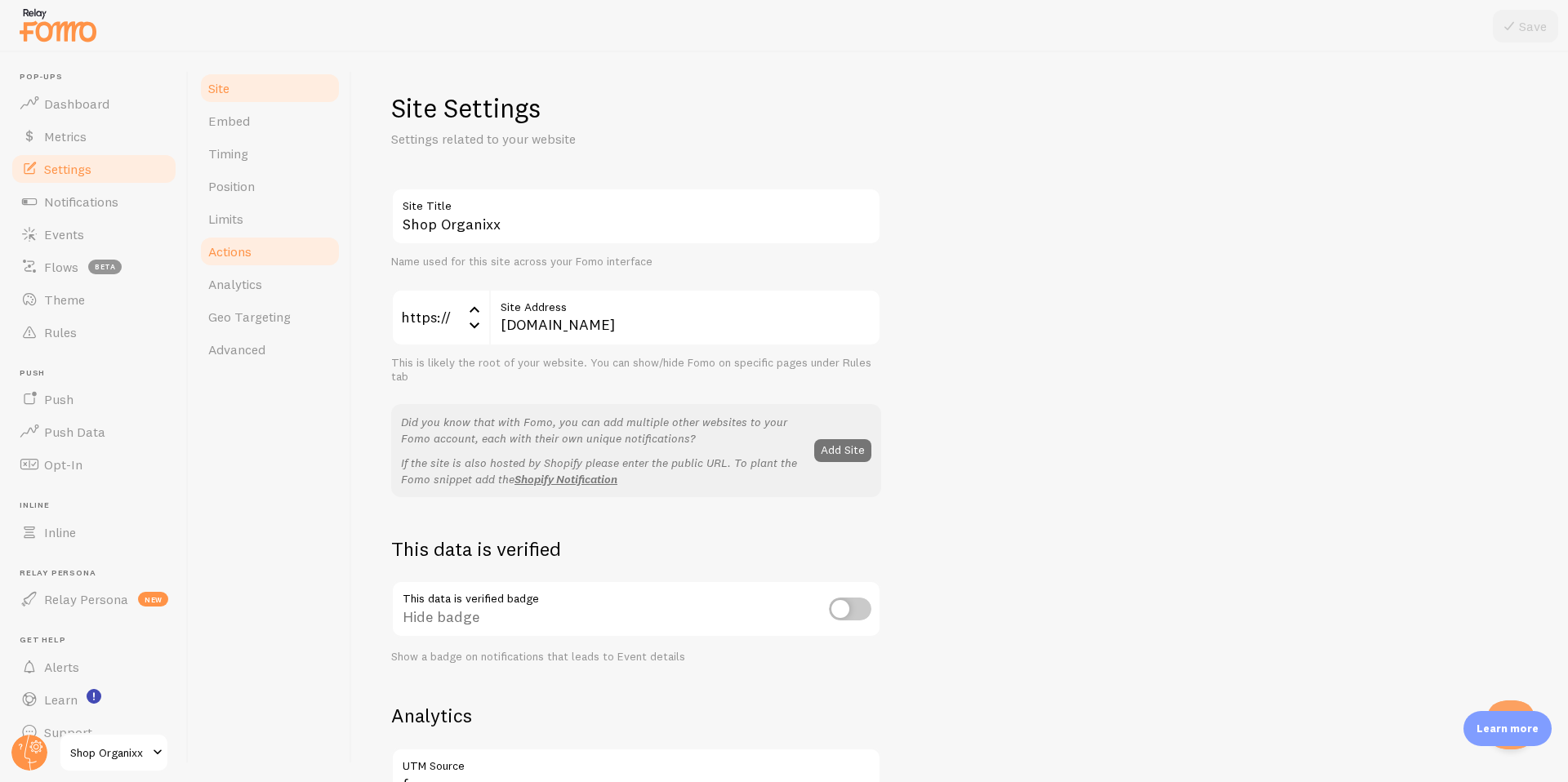
click at [226, 250] on span "Actions" at bounding box center [230, 251] width 43 height 16
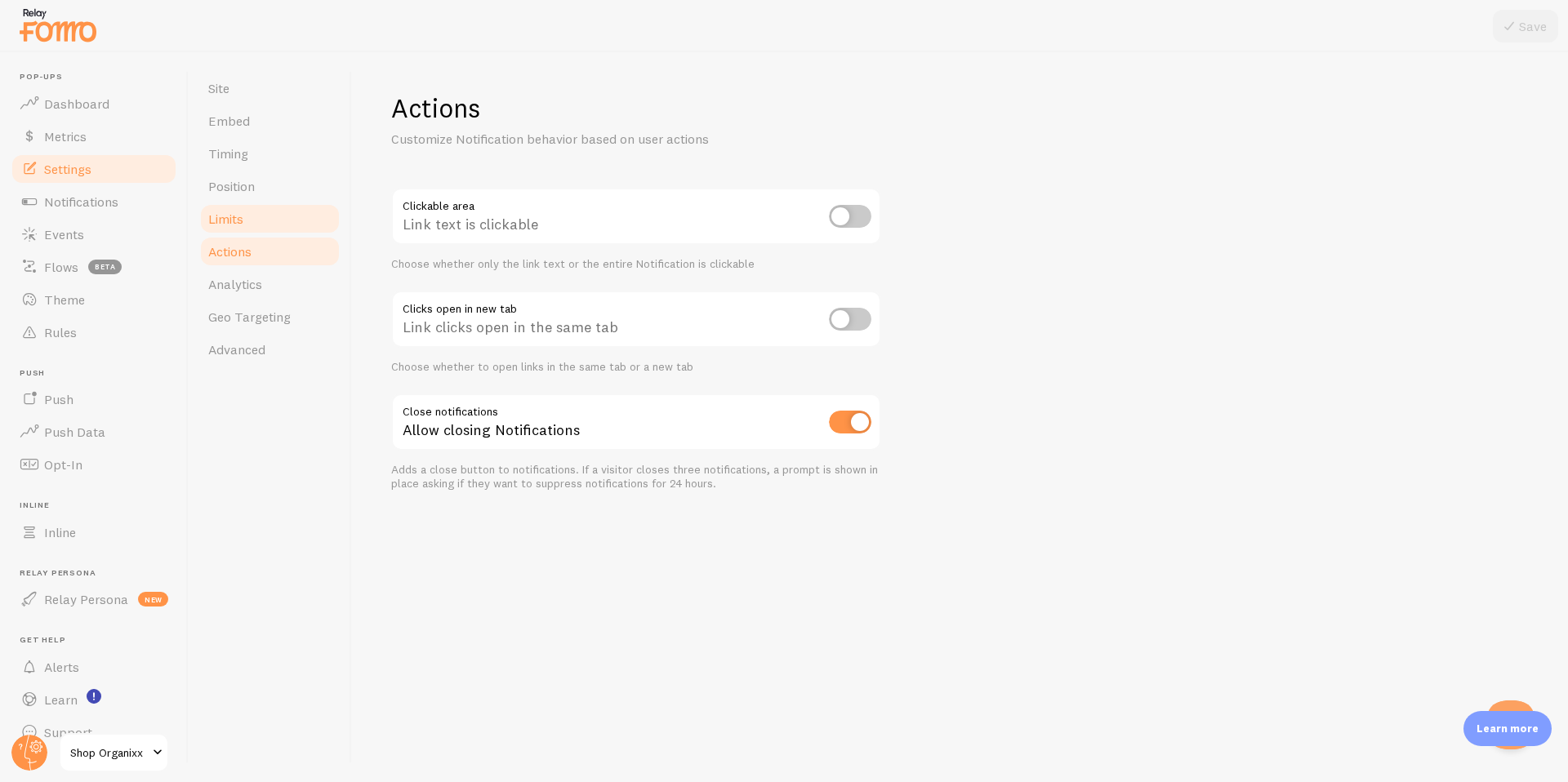
click at [226, 220] on span "Limits" at bounding box center [226, 219] width 35 height 16
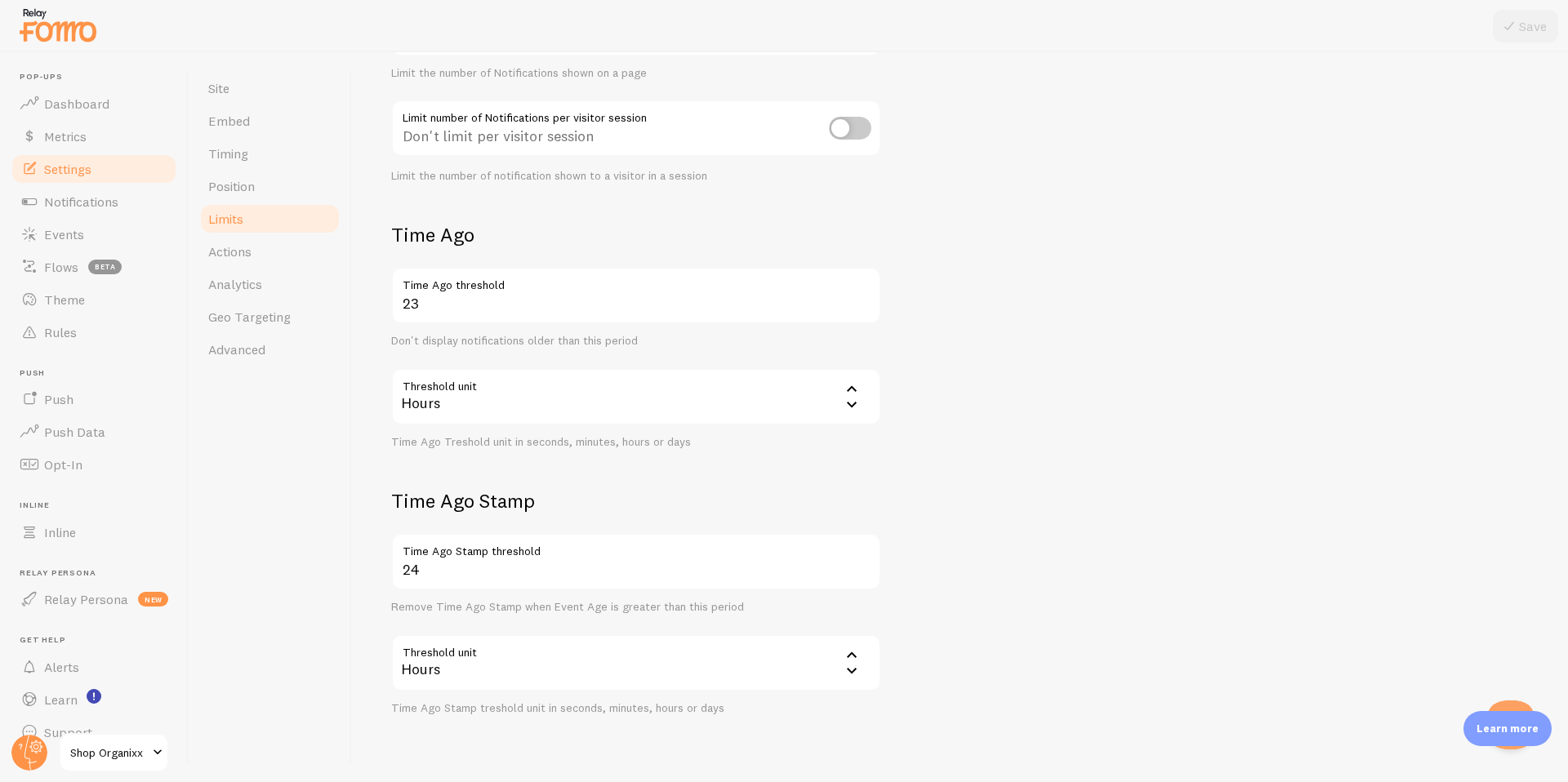
scroll to position [235, 0]
click at [218, 155] on span "Timing" at bounding box center [228, 153] width 40 height 16
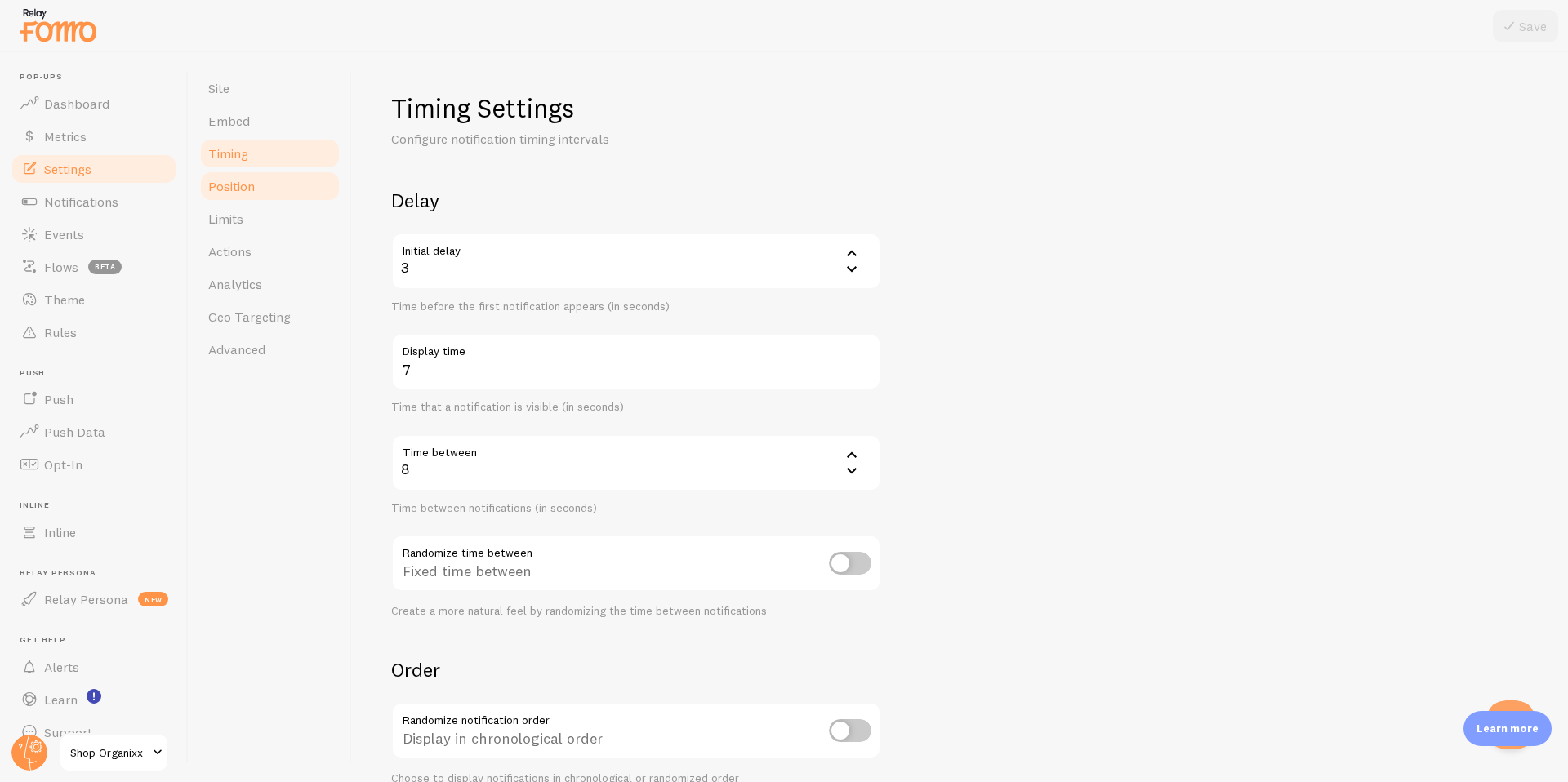
click at [225, 178] on span "Position" at bounding box center [232, 186] width 47 height 16
